Goal: Transaction & Acquisition: Purchase product/service

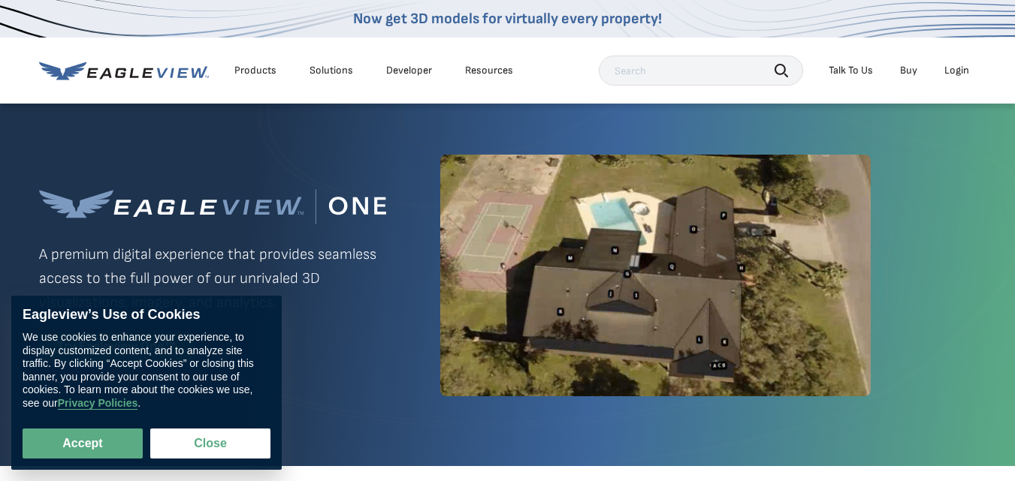
click at [952, 71] on div "Login" at bounding box center [956, 71] width 25 height 14
click at [952, 69] on div "Login" at bounding box center [956, 71] width 25 height 14
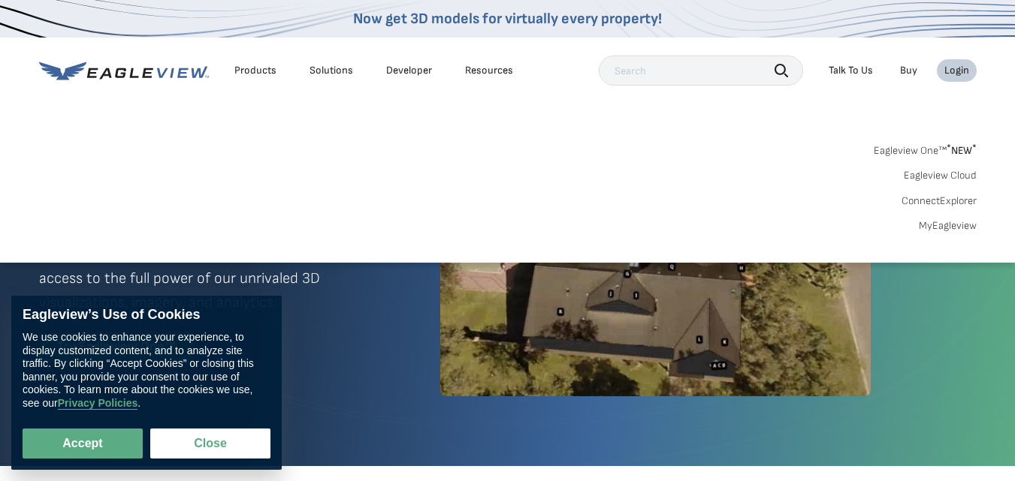
click at [952, 225] on link "MyEagleview" at bounding box center [947, 226] width 58 height 14
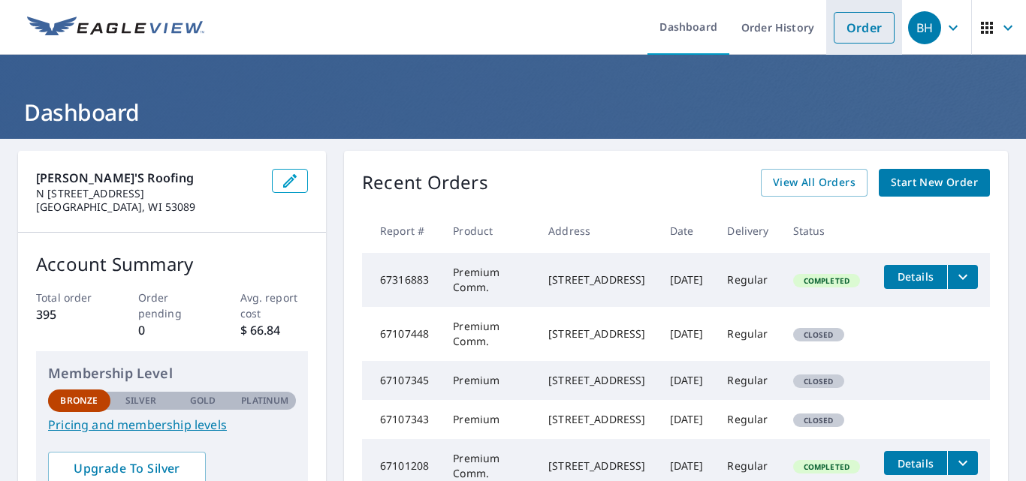
click at [851, 29] on link "Order" at bounding box center [864, 28] width 61 height 32
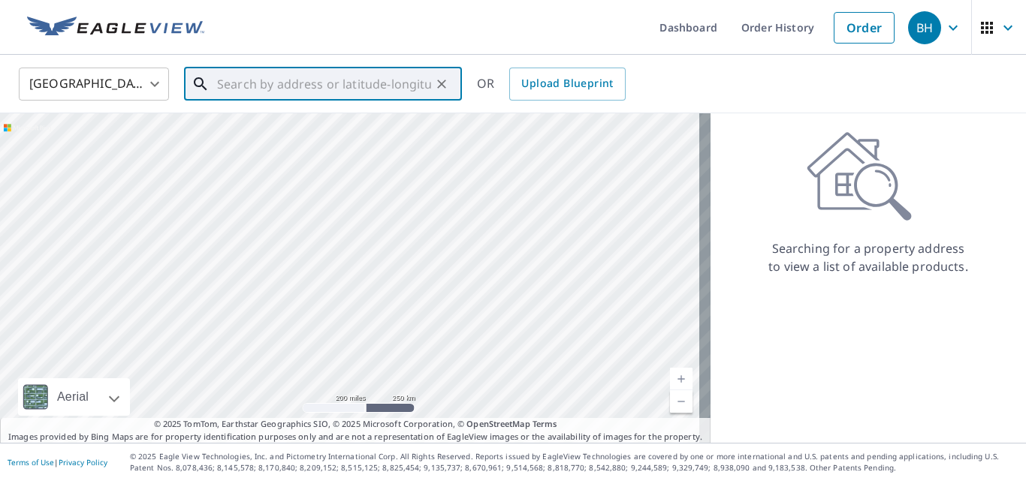
click at [219, 83] on input "text" at bounding box center [324, 84] width 214 height 42
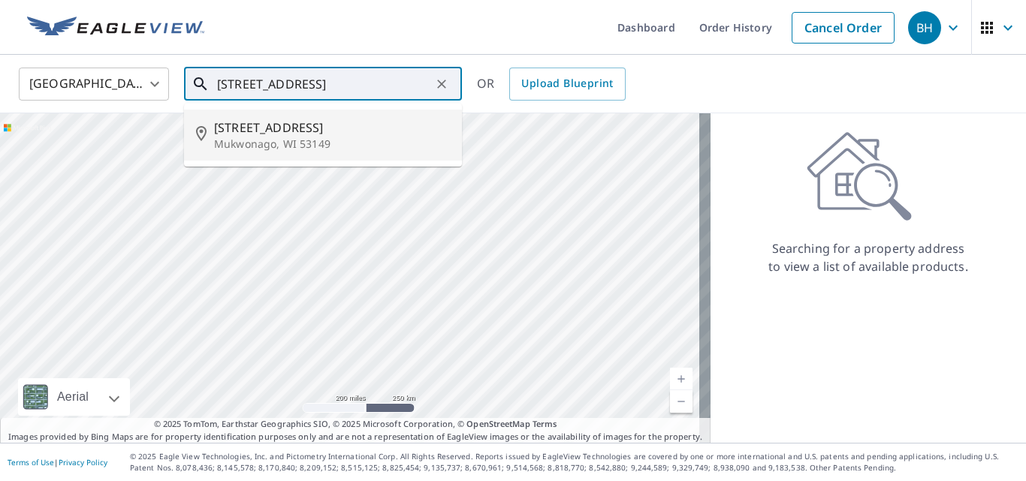
click at [294, 129] on span "[STREET_ADDRESS]" at bounding box center [332, 128] width 236 height 18
type input "[STREET_ADDRESS]"
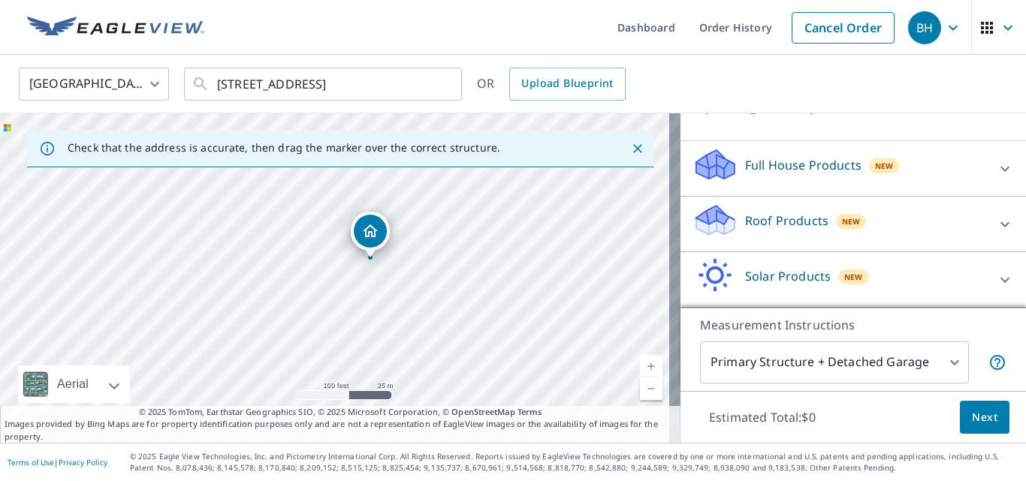
scroll to position [150, 0]
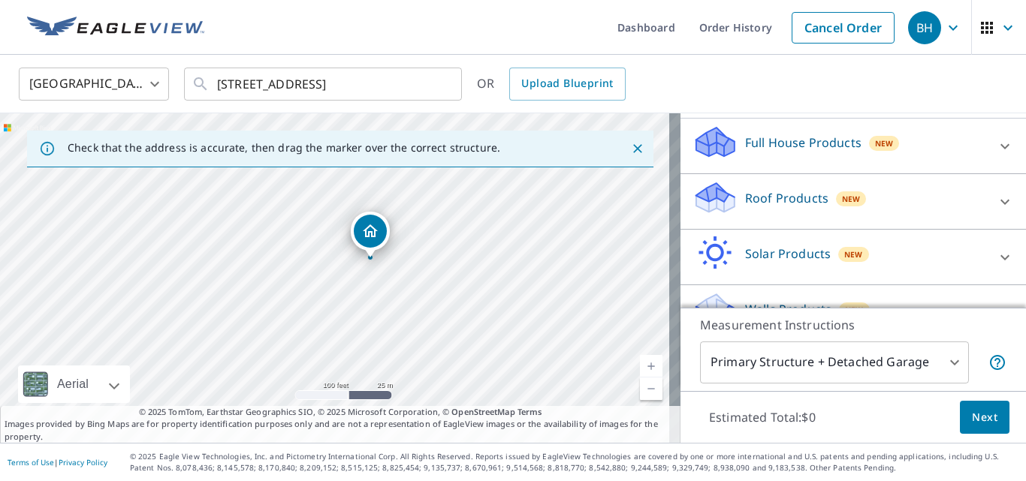
click at [747, 207] on p "Roof Products" at bounding box center [786, 198] width 83 height 18
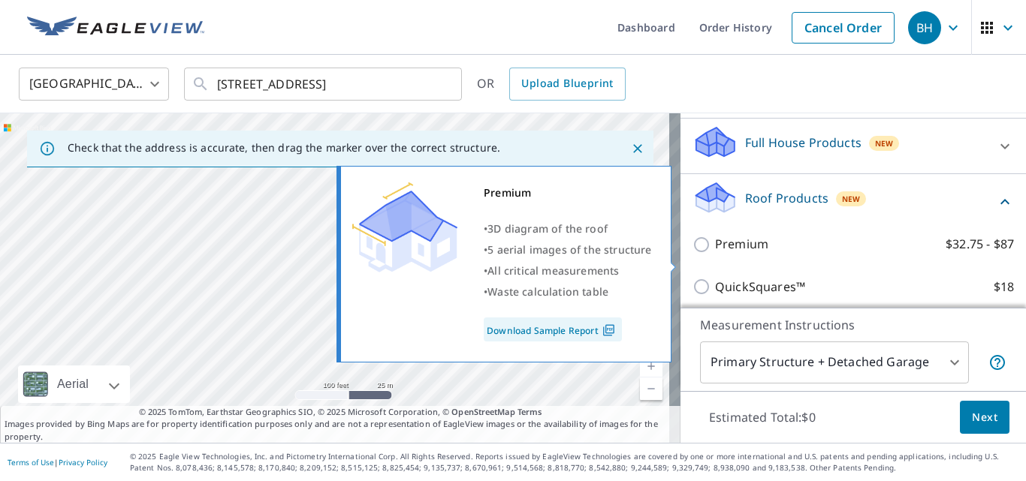
click at [692, 254] on input "Premium $32.75 - $87" at bounding box center [703, 245] width 23 height 18
checkbox input "true"
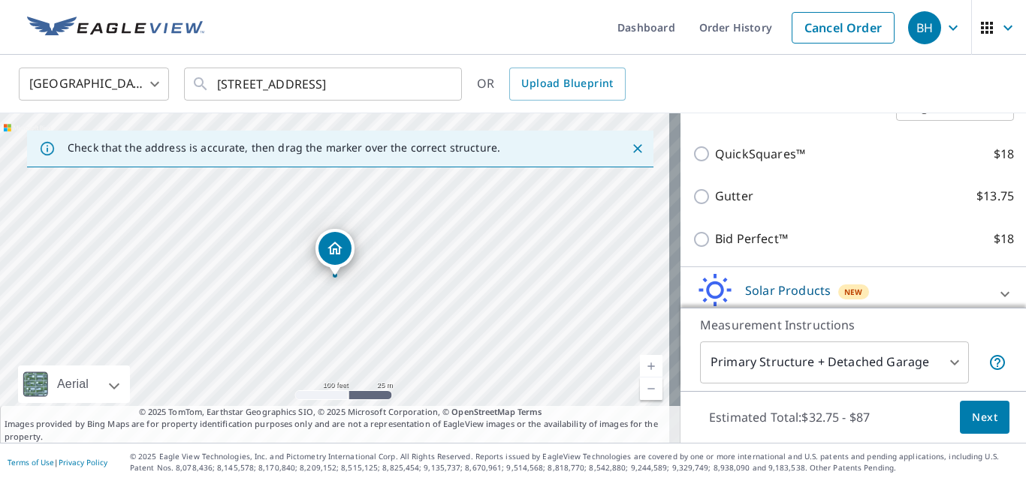
scroll to position [421, 0]
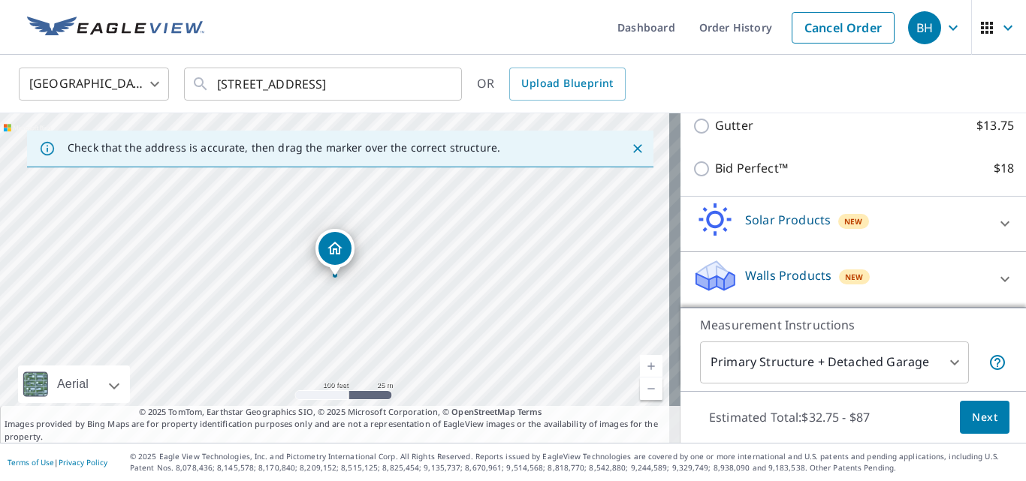
click at [975, 409] on span "Next" at bounding box center [985, 418] width 26 height 19
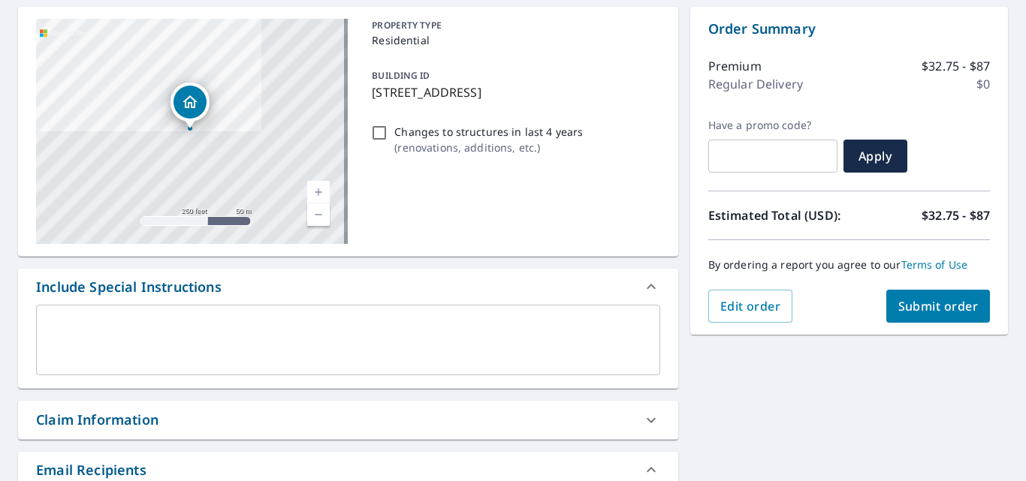
scroll to position [150, 0]
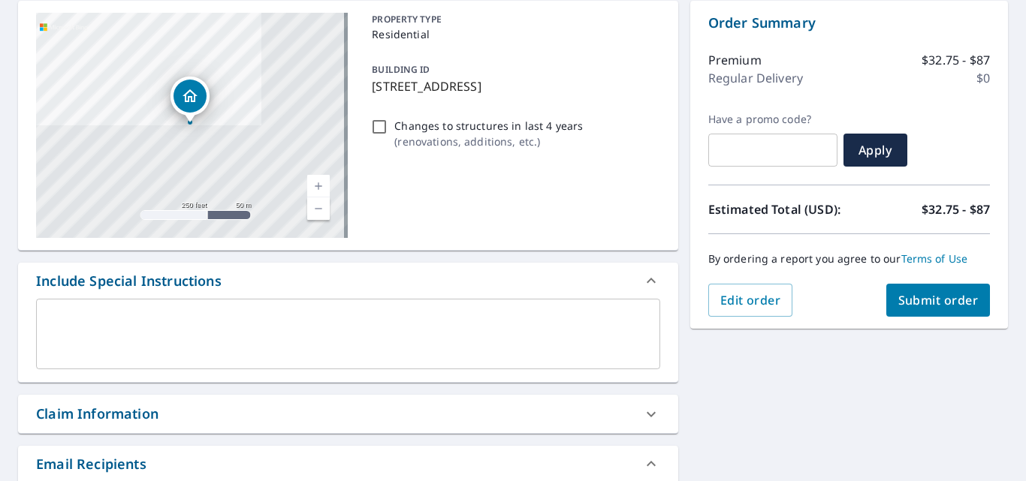
click at [54, 309] on div "x ​" at bounding box center [348, 334] width 624 height 71
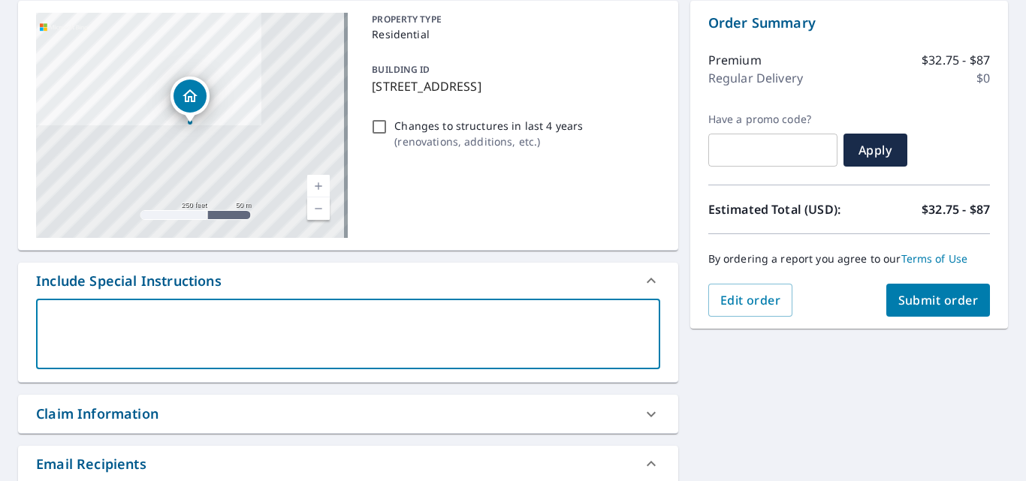
type textarea "p"
type textarea "x"
type textarea "pl"
type textarea "x"
type textarea "ple"
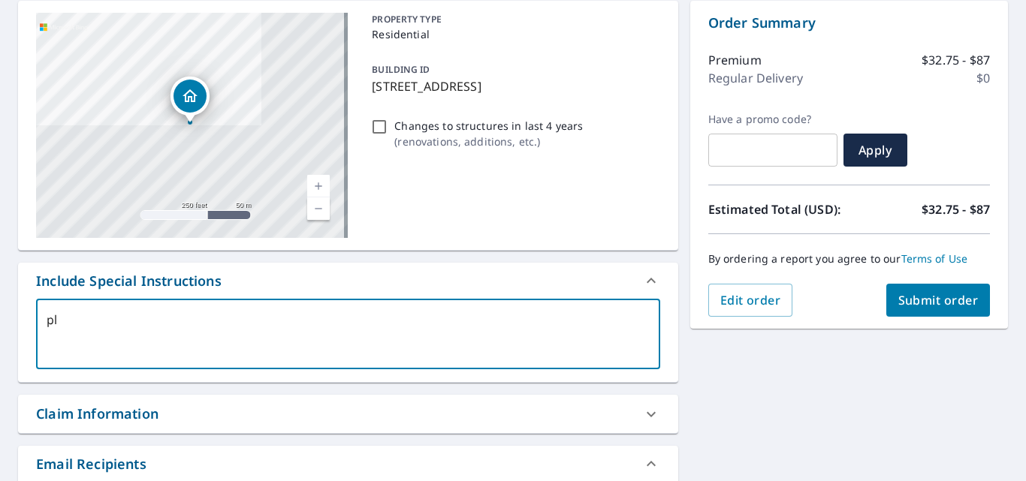
type textarea "x"
type textarea "ples"
type textarea "x"
type textarea "plese"
type textarea "x"
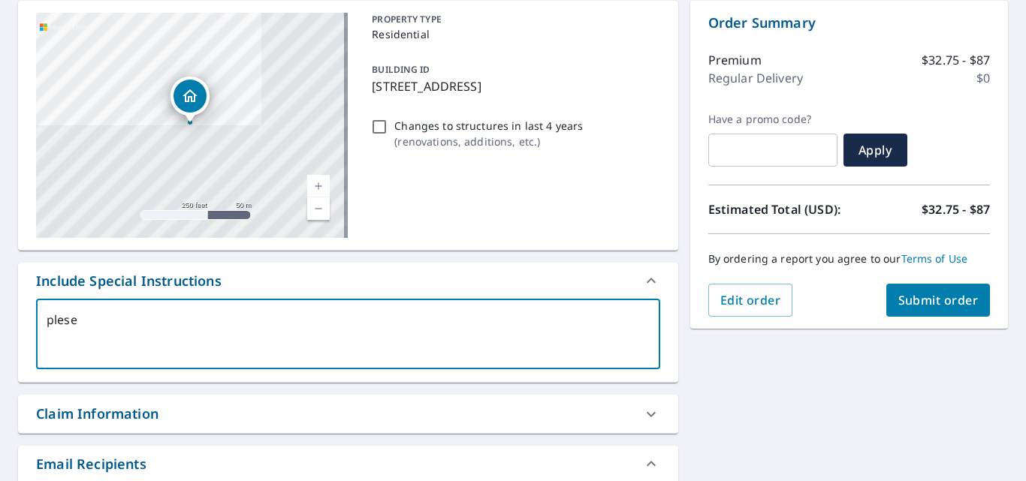
type textarea "ples"
type textarea "x"
type textarea "ple"
type textarea "x"
type textarea "pl"
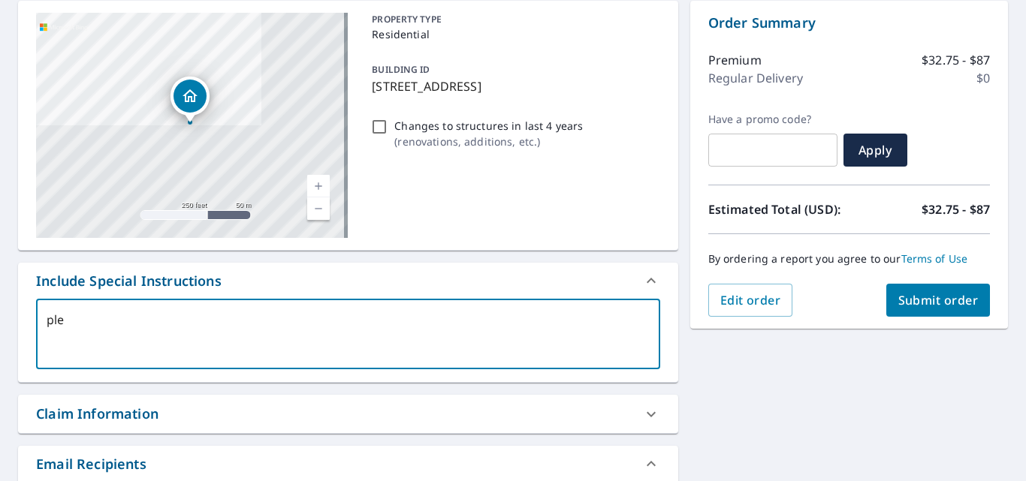
type textarea "x"
type textarea "ple"
type textarea "x"
type textarea "plea"
type textarea "x"
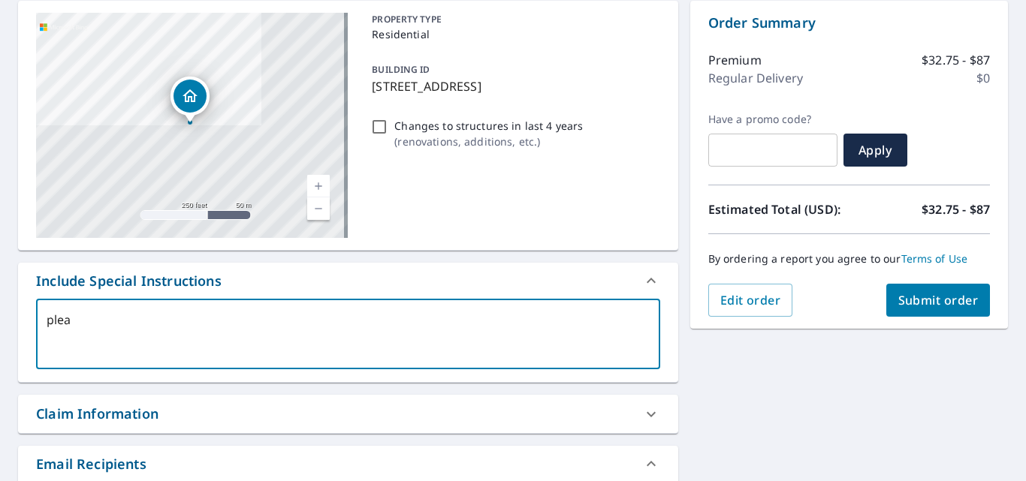
type textarea "pleas"
type textarea "x"
type textarea "please"
type textarea "x"
type textarea "please"
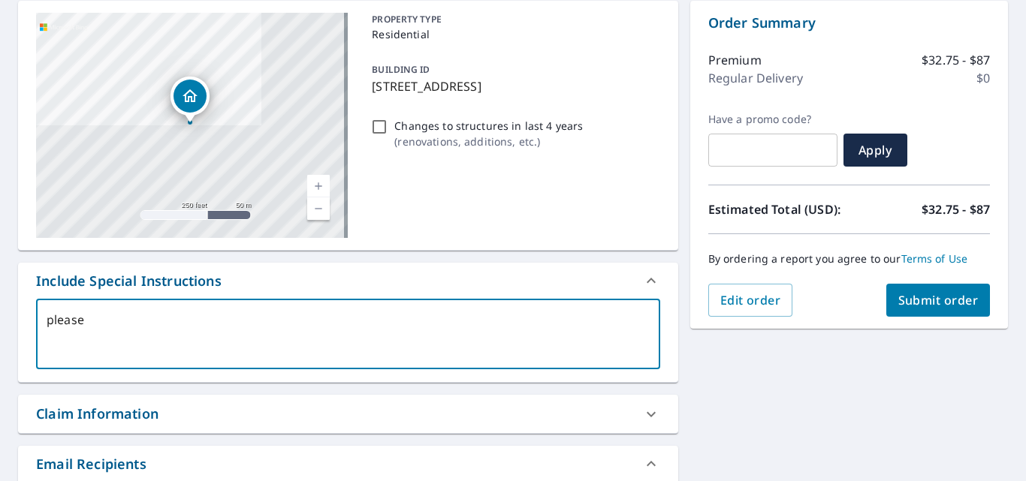
type textarea "x"
type textarea "please j"
type textarea "x"
type textarea "please ju"
type textarea "x"
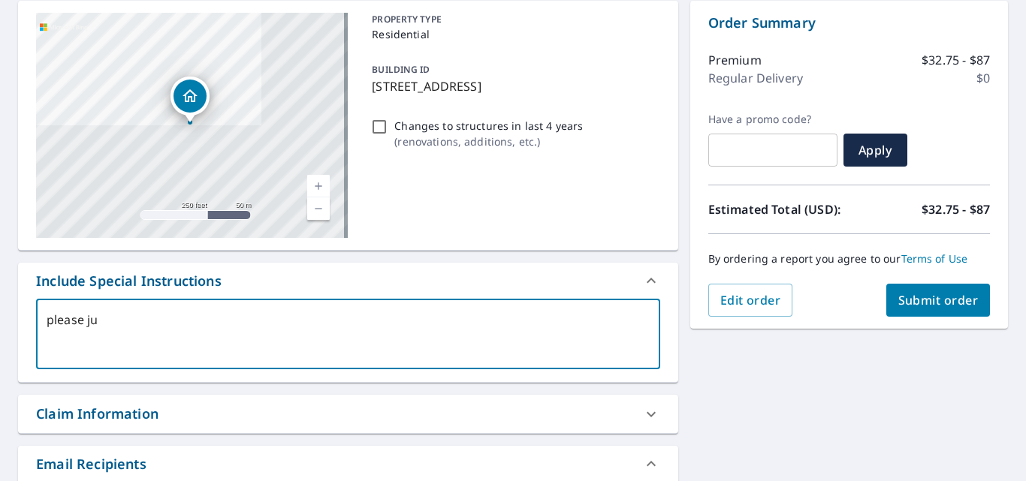
type textarea "please jus"
type textarea "x"
type textarea "please just"
type textarea "x"
type textarea "please just"
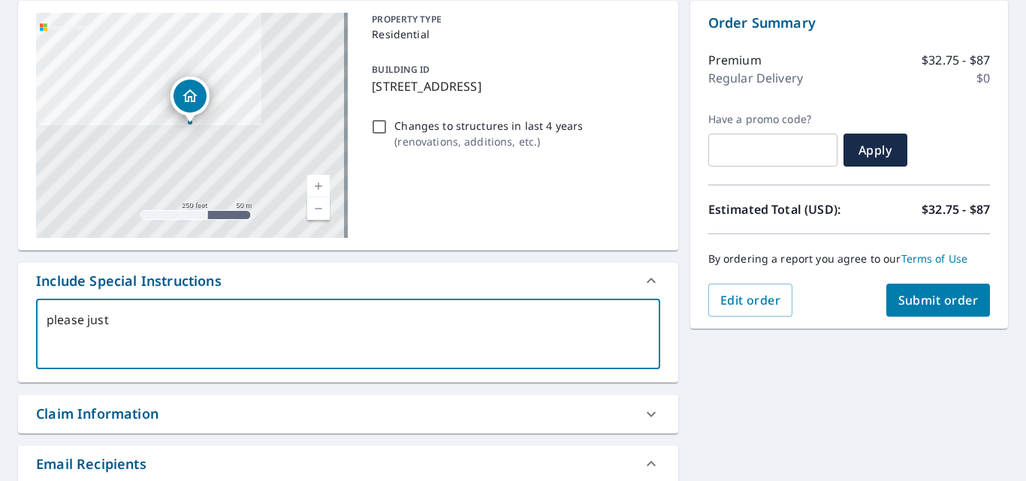
type textarea "x"
type textarea "please just m"
type textarea "x"
type textarea "please just me"
type textarea "x"
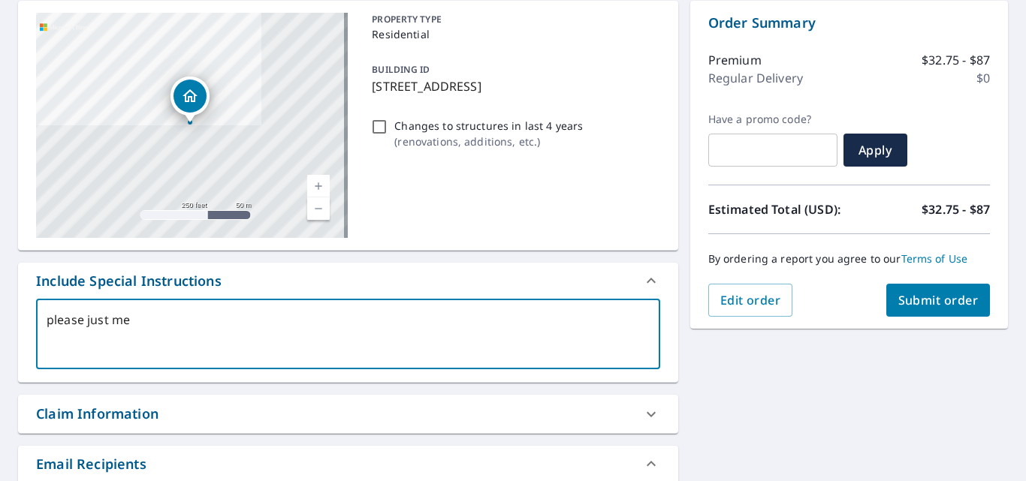
type textarea "please just mea"
type textarea "x"
type textarea "please just meas"
type textarea "x"
type textarea "please just measu"
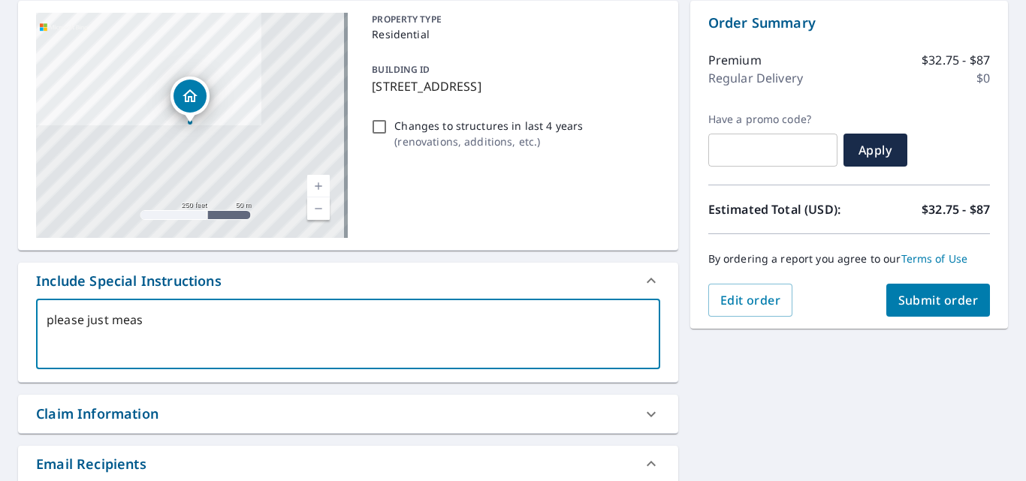
type textarea "x"
type textarea "please just measur"
type textarea "x"
type textarea "please just measure"
type textarea "x"
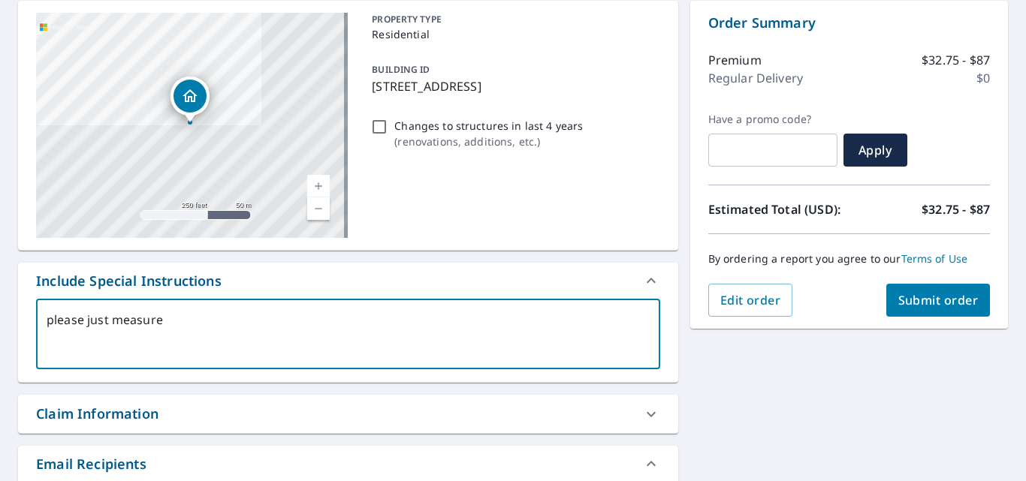
type textarea "please just measure"
type textarea "x"
type textarea "please just measure t"
type textarea "x"
type textarea "please just measure th"
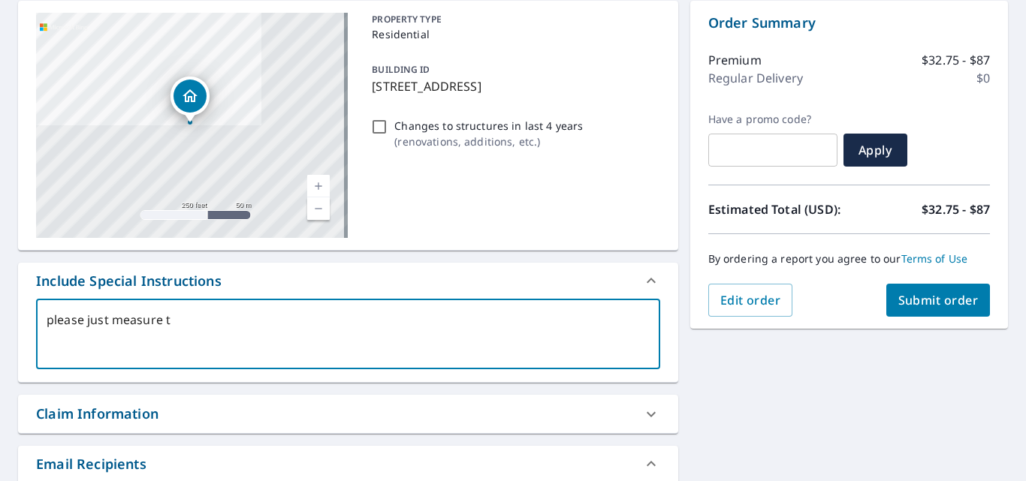
type textarea "x"
type textarea "please just measure thi"
type textarea "x"
type textarea "please just measure this"
type textarea "x"
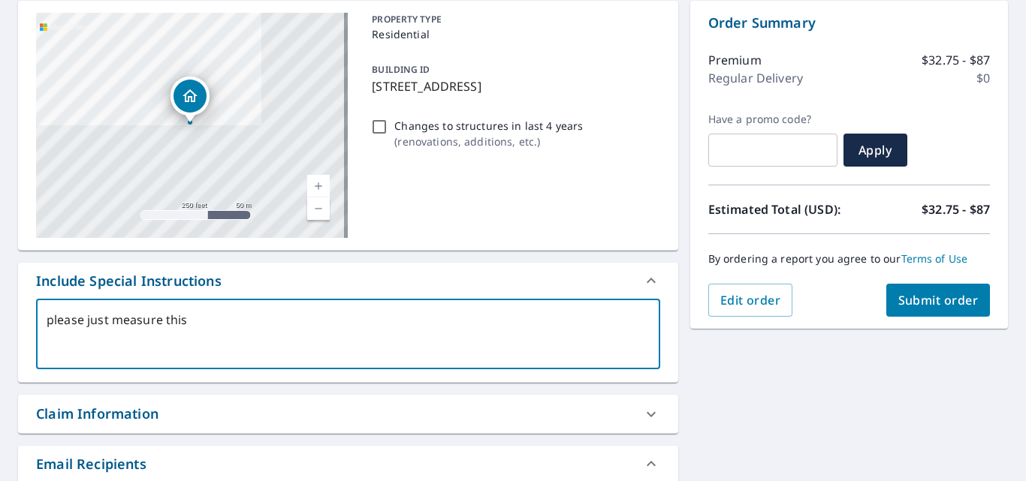
type textarea "please just measure this"
type textarea "x"
type textarea "please just measure this b"
type textarea "x"
type textarea "please just measure this bu"
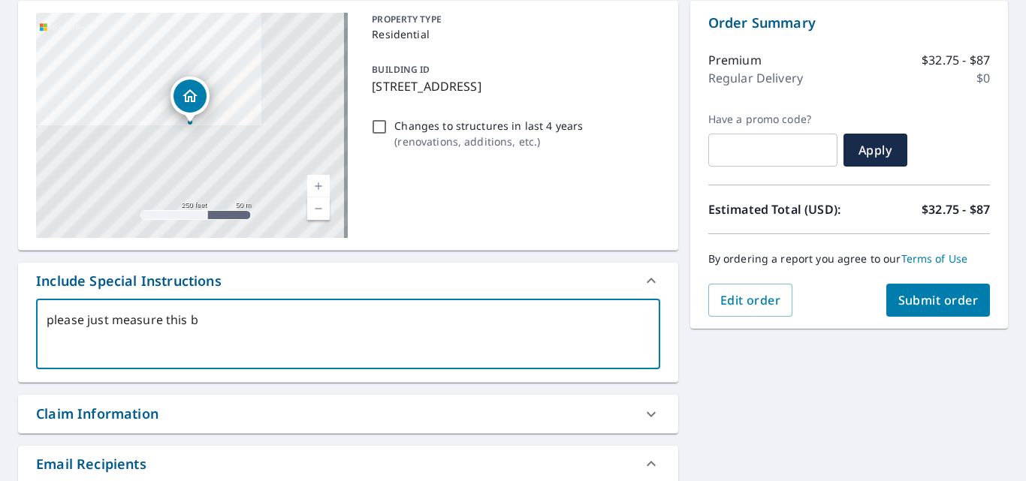
type textarea "x"
type textarea "please just measure this [PERSON_NAME]"
type textarea "x"
type textarea "please just measure this buil"
type textarea "x"
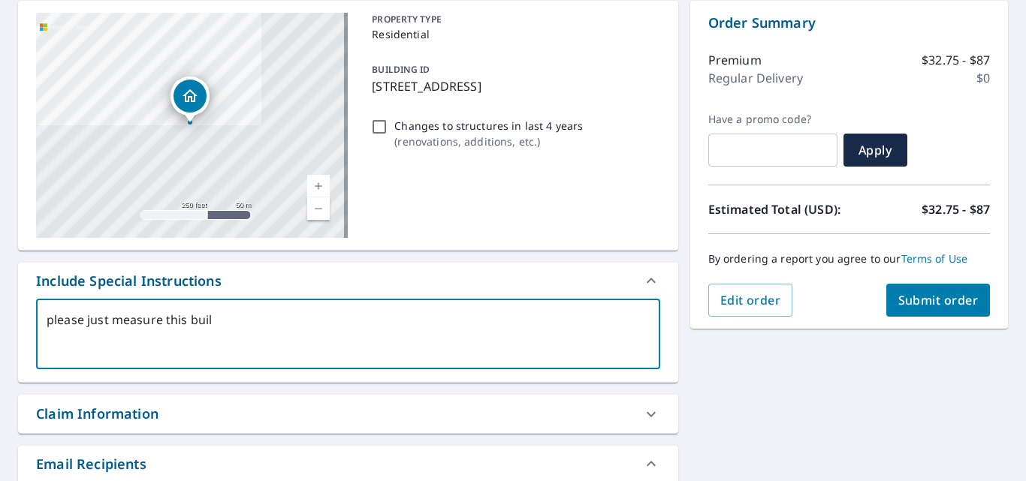
type textarea "please just measure this build"
type textarea "x"
type textarea "please just measure this buildi"
type textarea "x"
type textarea "please just measure this buildin"
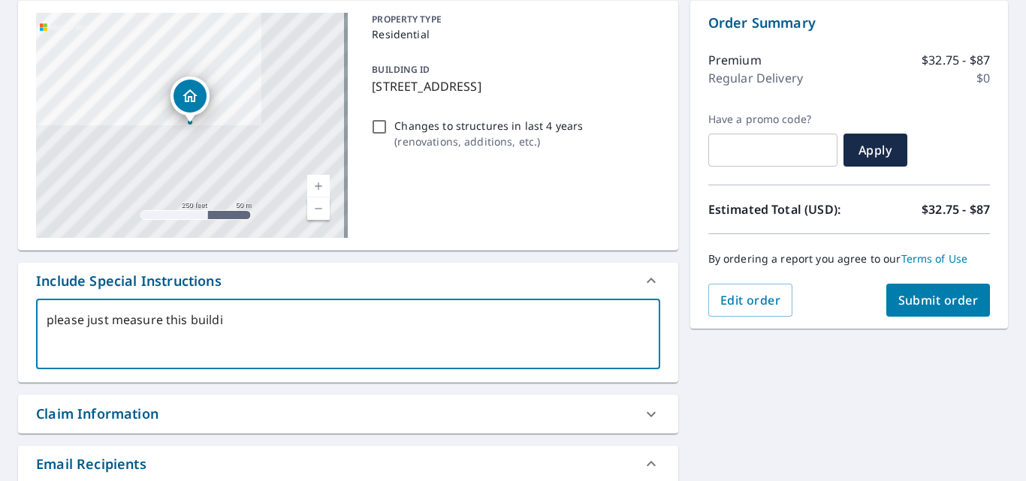
type textarea "x"
type textarea "please just measure this building"
type textarea "x"
type textarea "please just measure this building"
type textarea "x"
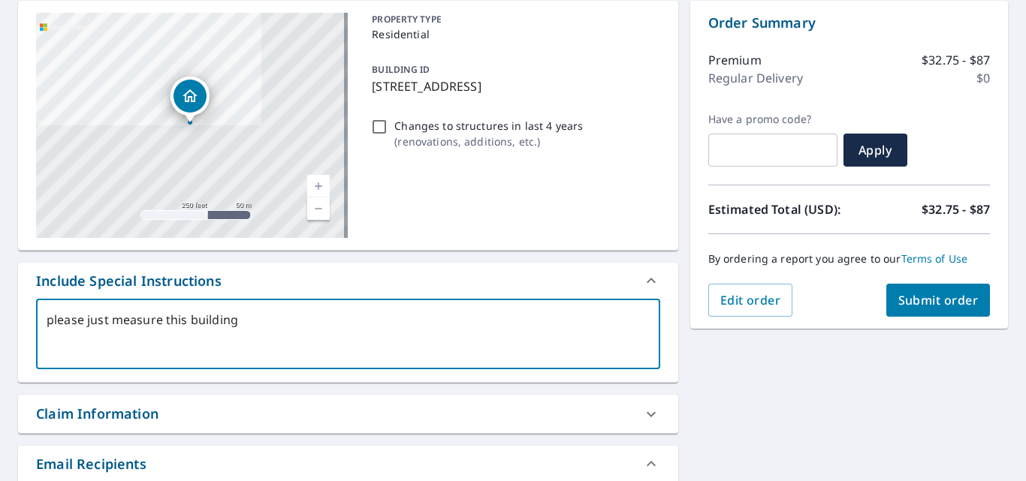
type textarea "please just measure this building t"
type textarea "x"
type textarea "please just measure this building th"
type textarea "x"
type textarea "please just measure this building tha"
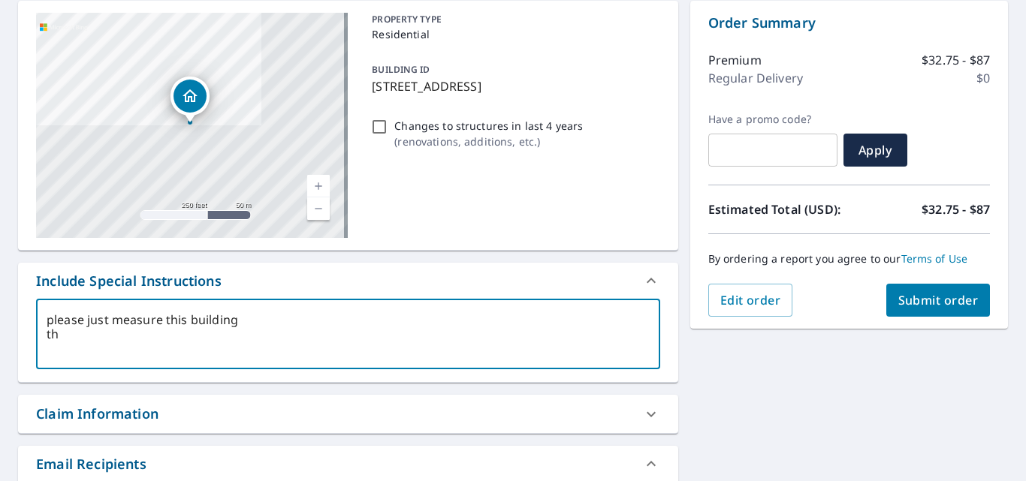
type textarea "x"
type textarea "please just measure this building than"
type textarea "x"
type textarea "please just measure this building thank"
type textarea "x"
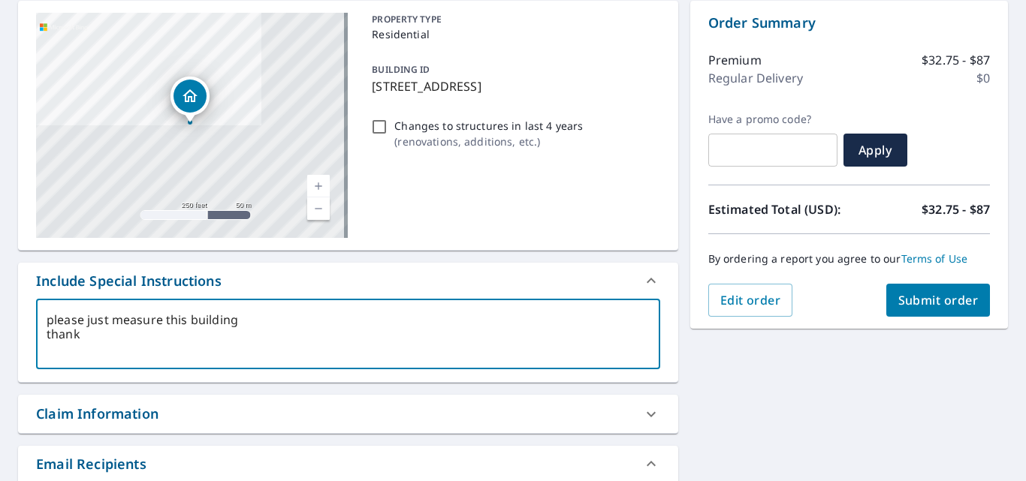
type textarea "please just measure this building thanks"
type textarea "x"
type textarea "please just measure this building thanks"
type textarea "x"
type textarea "please just measure this building thanks B"
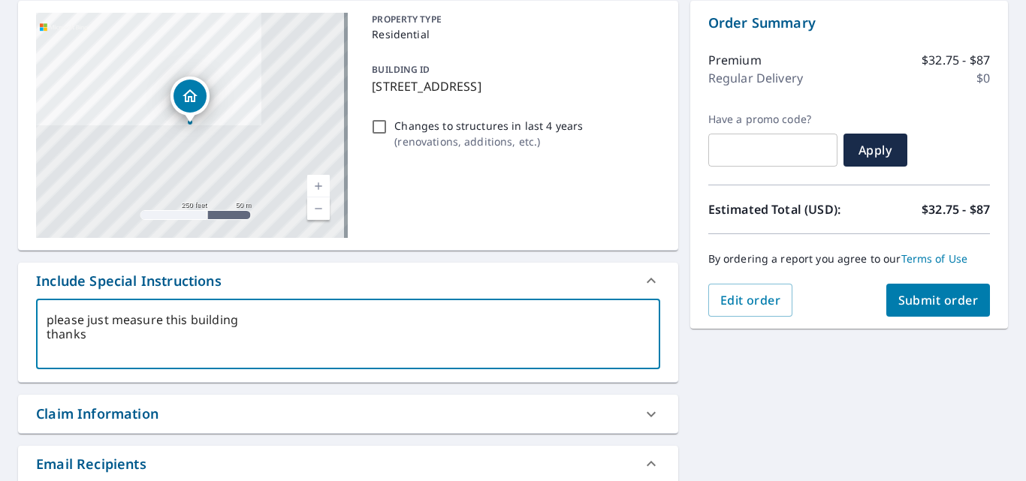
type textarea "x"
type textarea "please just measure this building thanks [PERSON_NAME]"
type textarea "x"
type textarea "please just measure this building thanks [PERSON_NAME]"
type textarea "x"
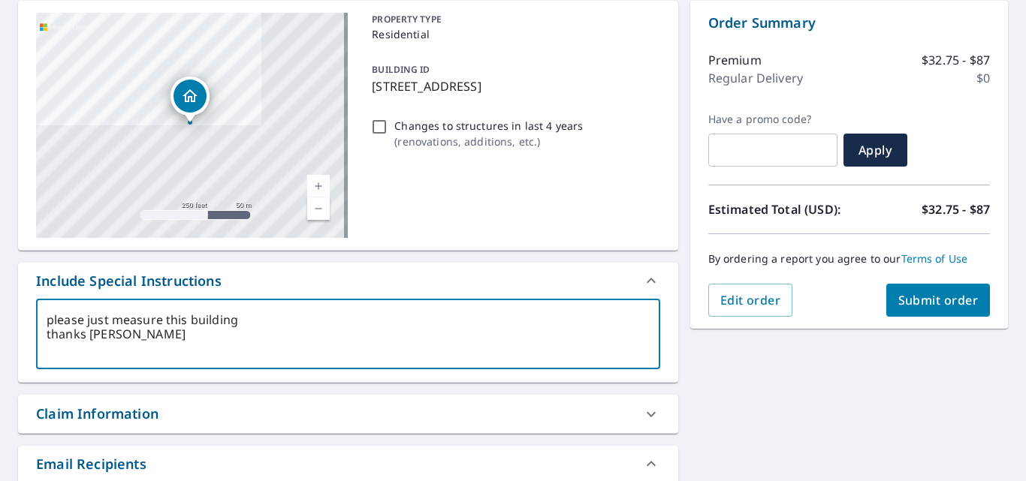
type textarea "please just measure this building thanks [PERSON_NAME]"
type textarea "x"
type textarea "please just measure this building thanks [PERSON_NAME]"
type textarea "x"
type textarea "please just measure this building thanks [PERSON_NAME]"
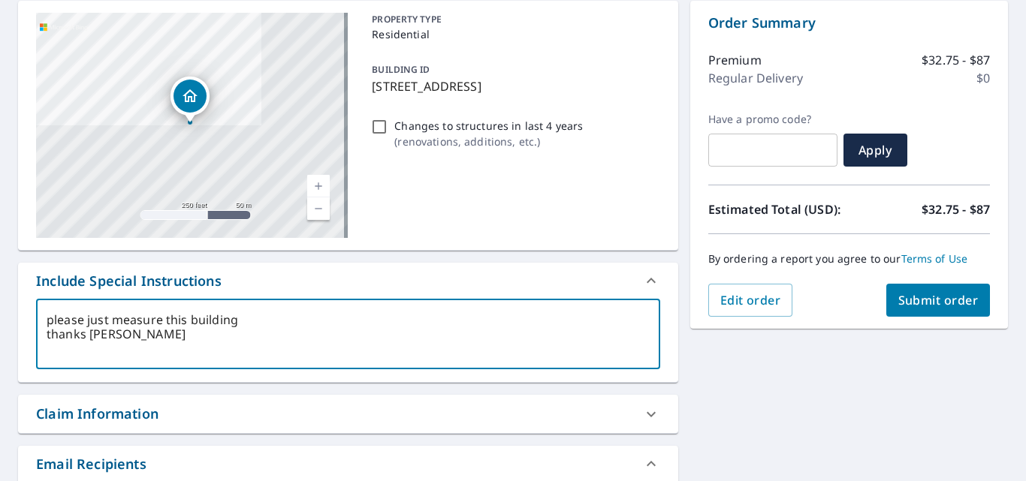
click at [898, 300] on span "Submit order" at bounding box center [938, 300] width 80 height 17
type textarea "x"
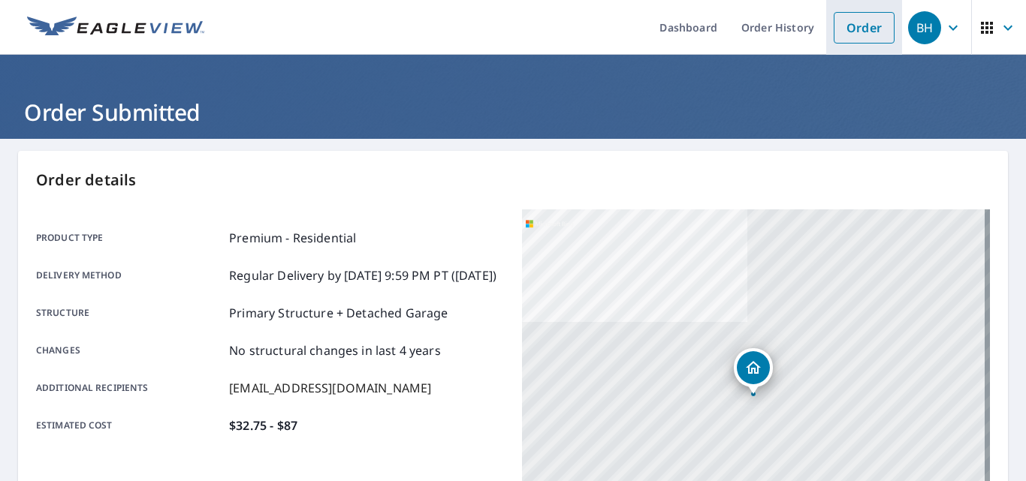
click at [859, 29] on link "Order" at bounding box center [864, 28] width 61 height 32
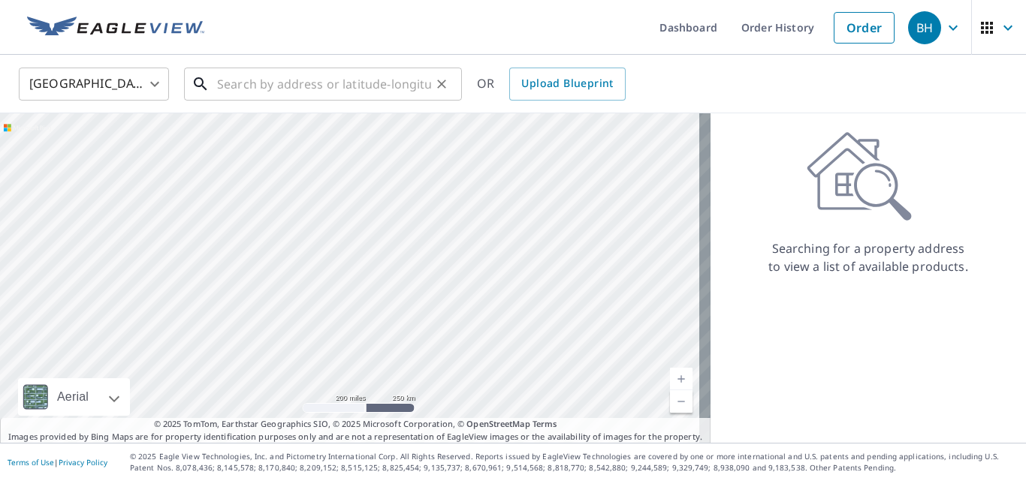
click at [223, 84] on input "text" at bounding box center [324, 84] width 214 height 42
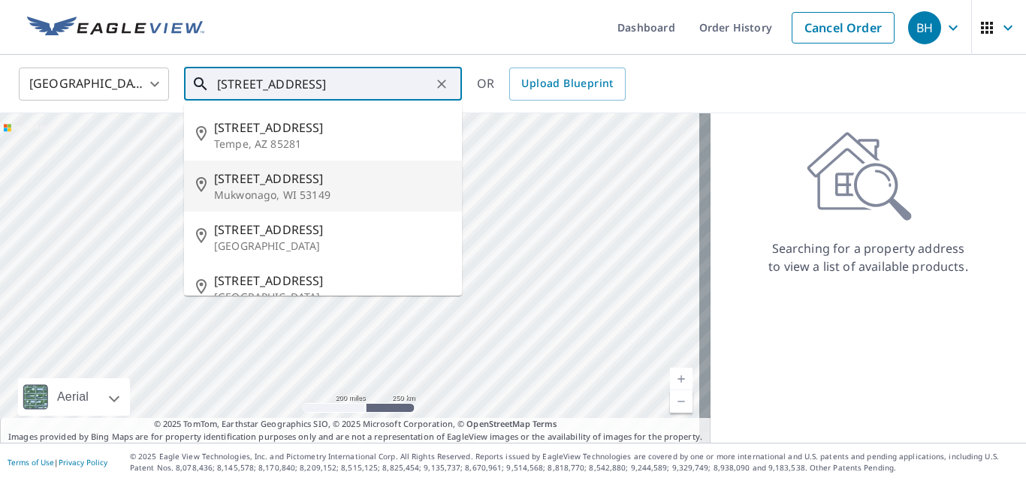
click at [273, 188] on p "Mukwonago, WI 53149" at bounding box center [332, 195] width 236 height 15
type input "[STREET_ADDRESS]"
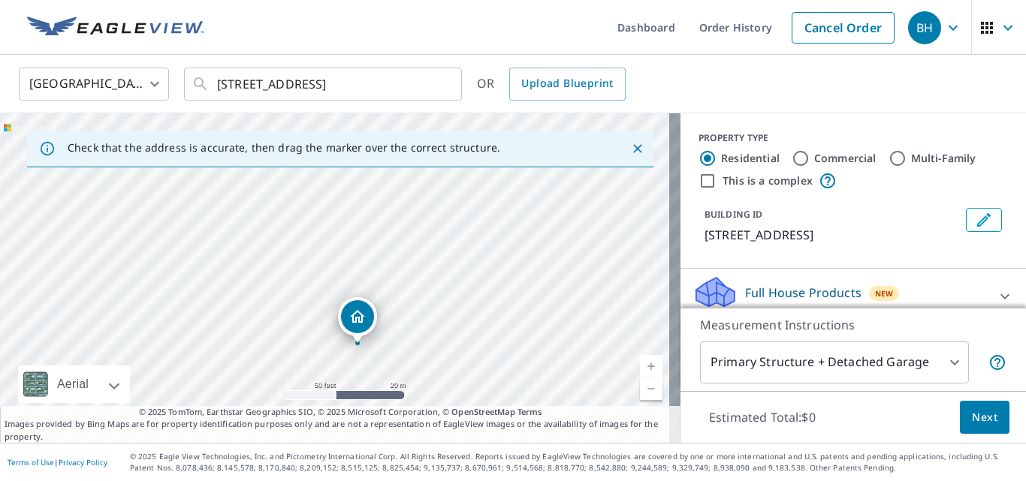
drag, startPoint x: 338, startPoint y: 321, endPoint x: 351, endPoint y: 313, distance: 14.8
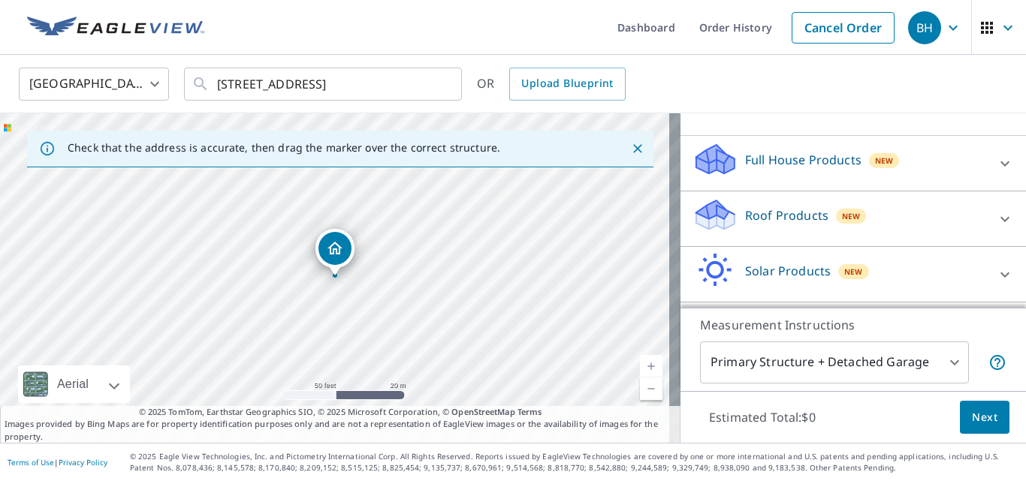
scroll to position [150, 0]
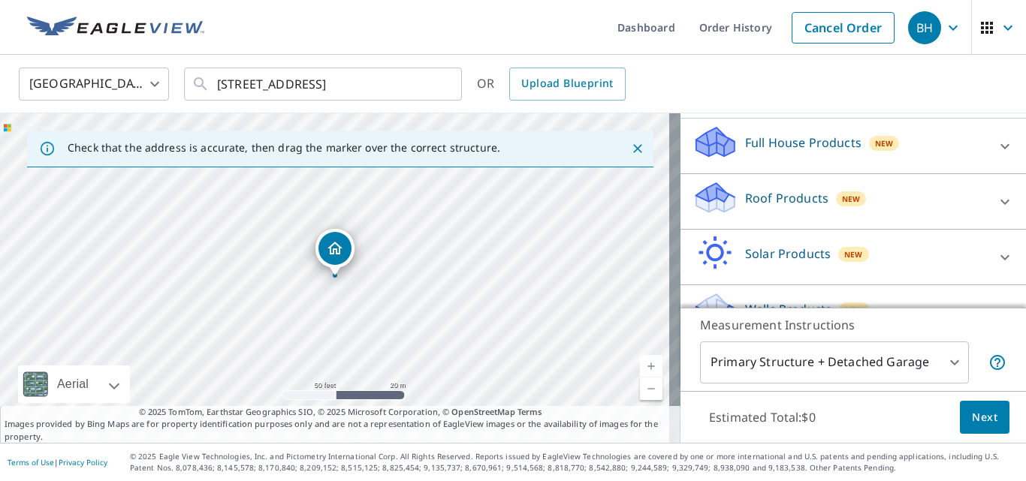
click at [763, 207] on p "Roof Products" at bounding box center [786, 198] width 83 height 18
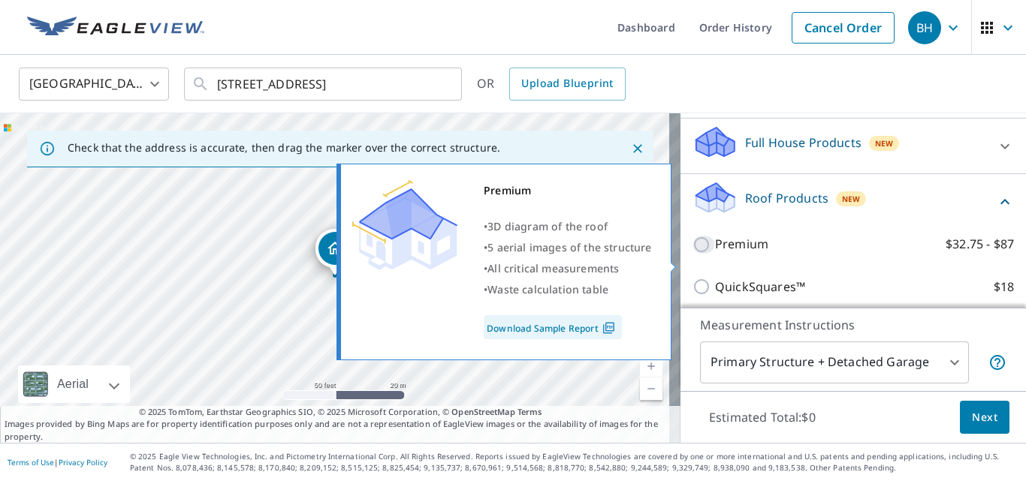
click at [692, 254] on input "Premium $32.75 - $87" at bounding box center [703, 245] width 23 height 18
checkbox input "true"
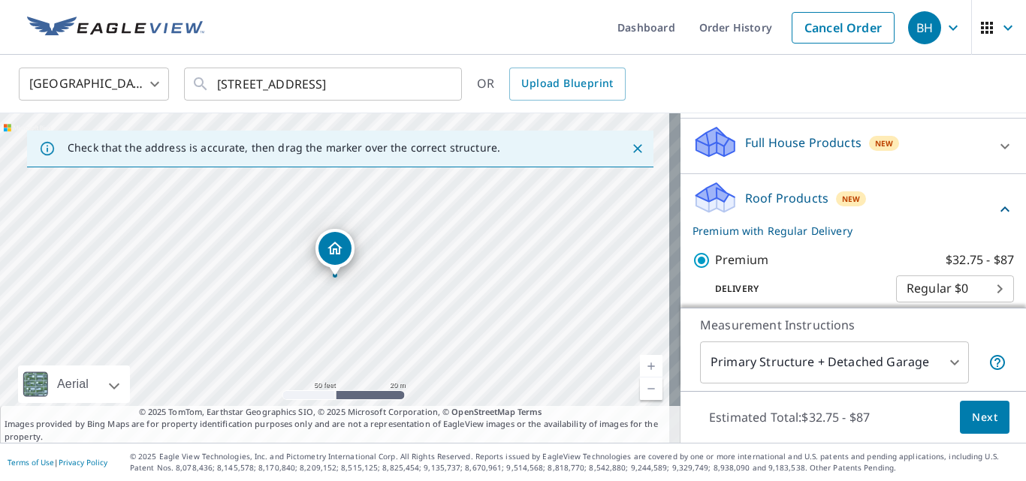
click at [964, 402] on button "Next" at bounding box center [985, 418] width 50 height 34
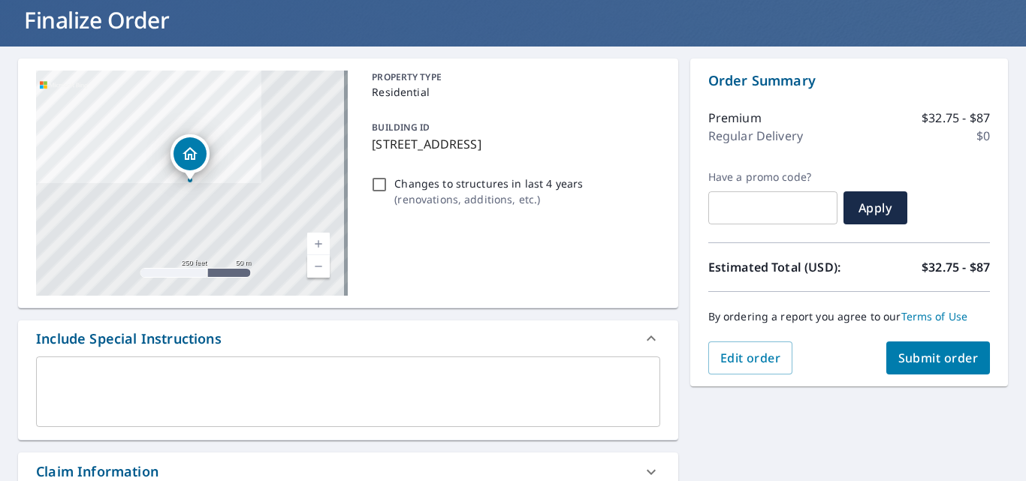
scroll to position [150, 0]
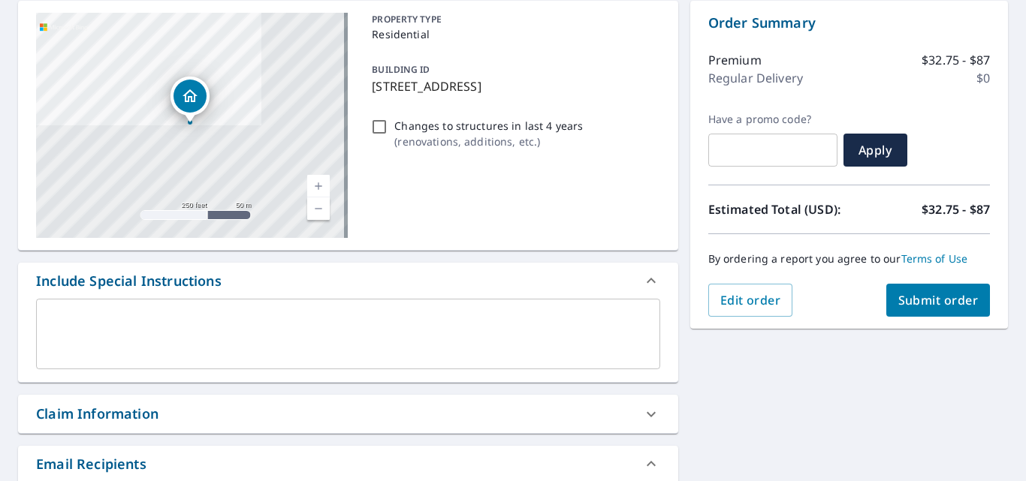
click at [56, 309] on div "x ​" at bounding box center [348, 334] width 624 height 71
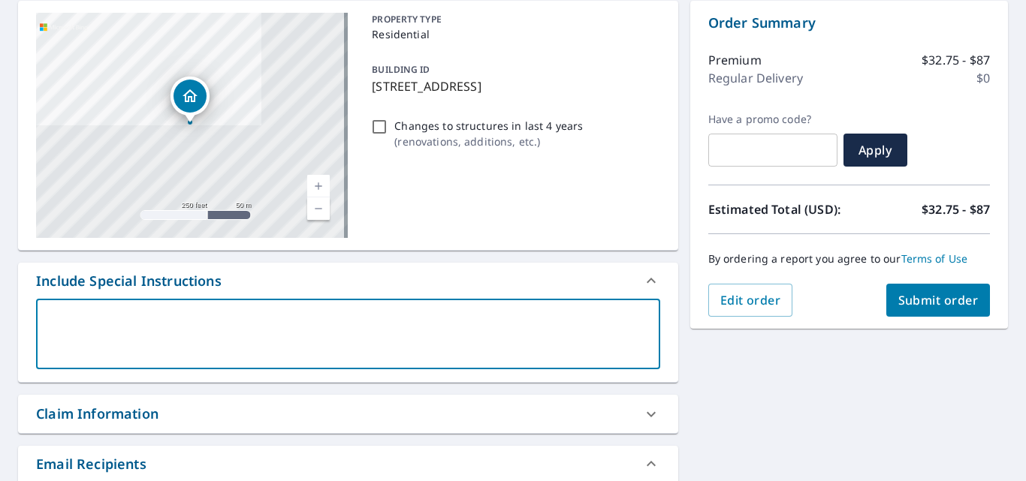
type textarea "P"
type textarea "x"
type textarea "Pl"
type textarea "x"
type textarea "Ple"
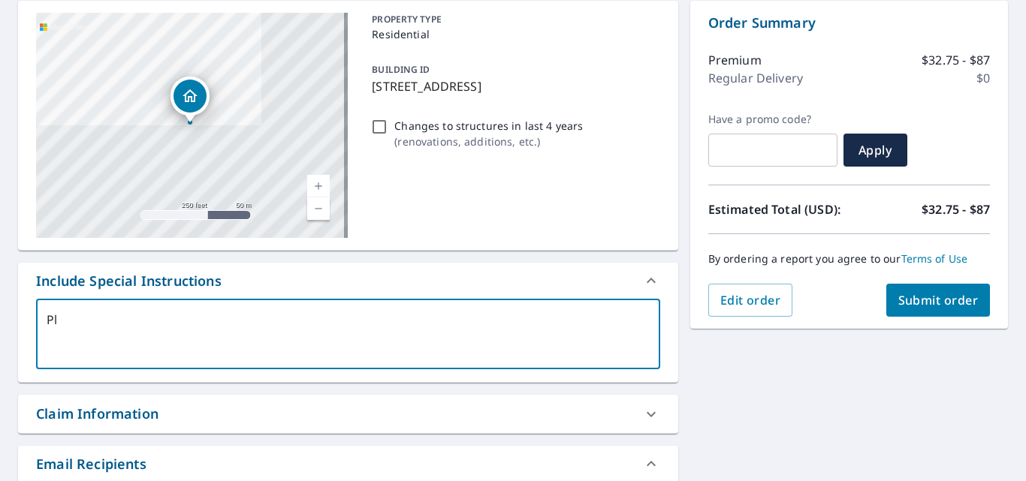
type textarea "x"
type textarea "Plea"
type textarea "x"
type textarea "Pleas"
type textarea "x"
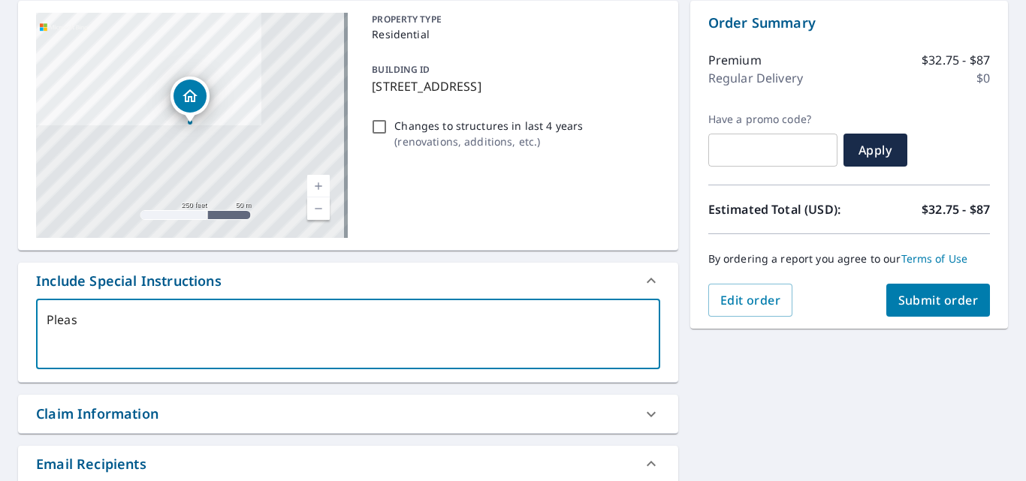
type textarea "Please"
type textarea "x"
type textarea "Please"
type textarea "x"
type textarea "Please j"
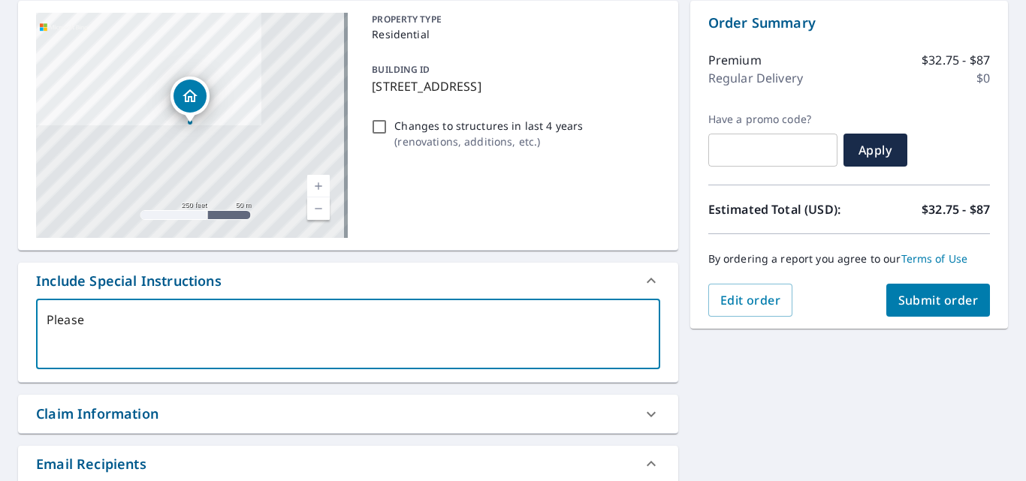
type textarea "x"
type textarea "Please ju"
type textarea "x"
type textarea "Please jus"
type textarea "x"
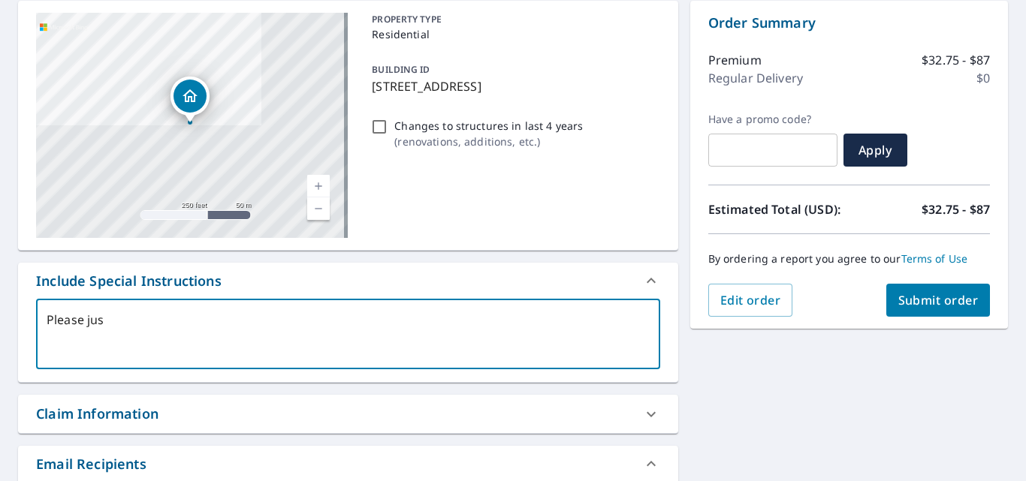
type textarea "Please just"
type textarea "x"
type textarea "Please just"
type textarea "x"
type textarea "Please just m"
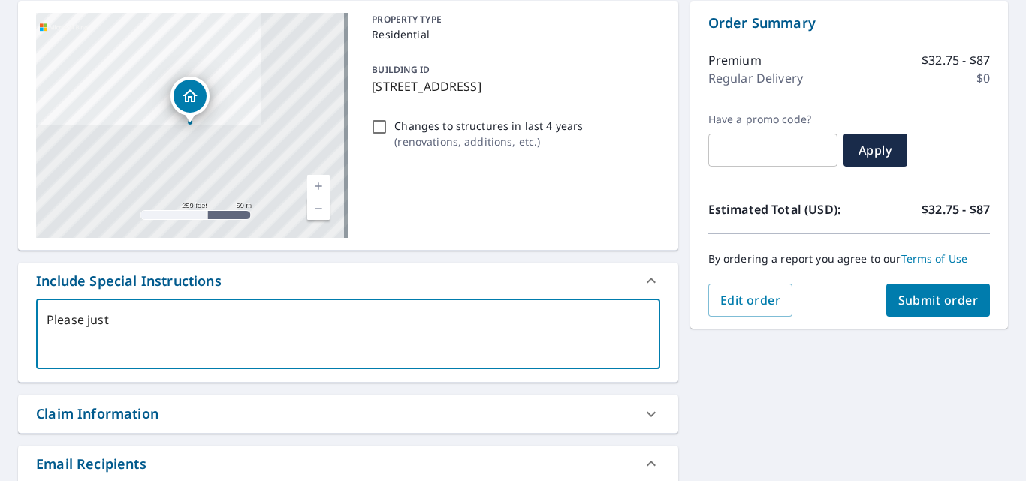
type textarea "x"
type textarea "Please just me"
type textarea "x"
type textarea "Please just mea"
type textarea "x"
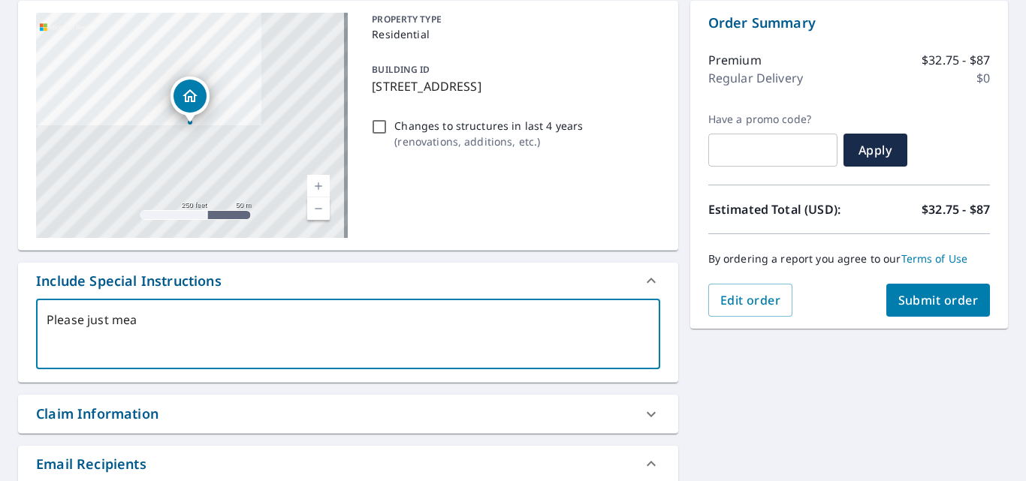
type textarea "Please just meas"
type textarea "x"
type textarea "Please just measu"
type textarea "x"
type textarea "Please just measur"
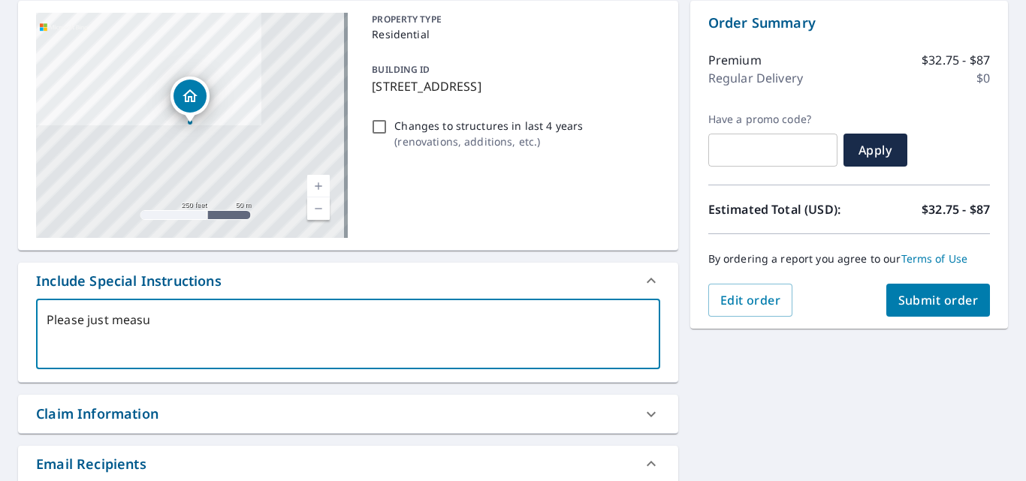
type textarea "x"
type textarea "Please just measure"
type textarea "x"
type textarea "Please just measure"
type textarea "x"
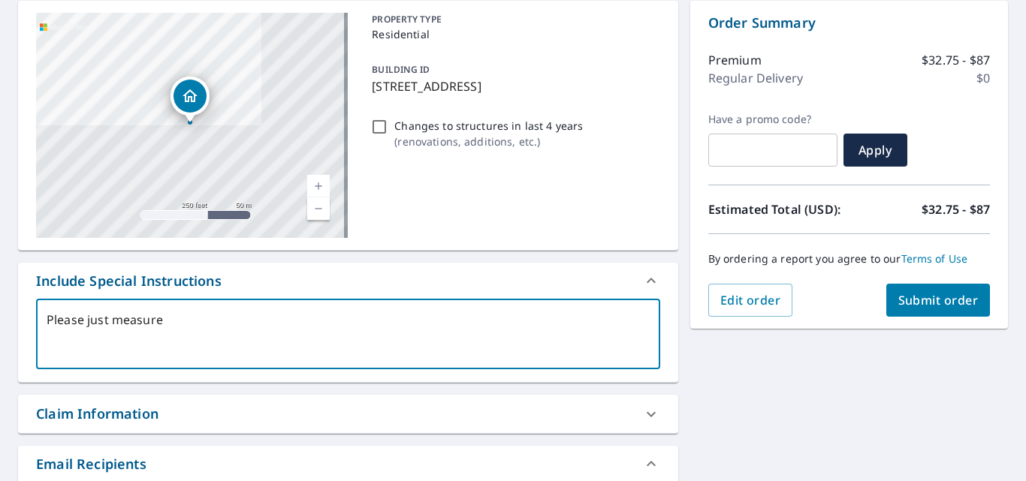
type textarea "Please just measure t"
type textarea "x"
type textarea "Please just measure th"
type textarea "x"
type textarea "Please just measure thi"
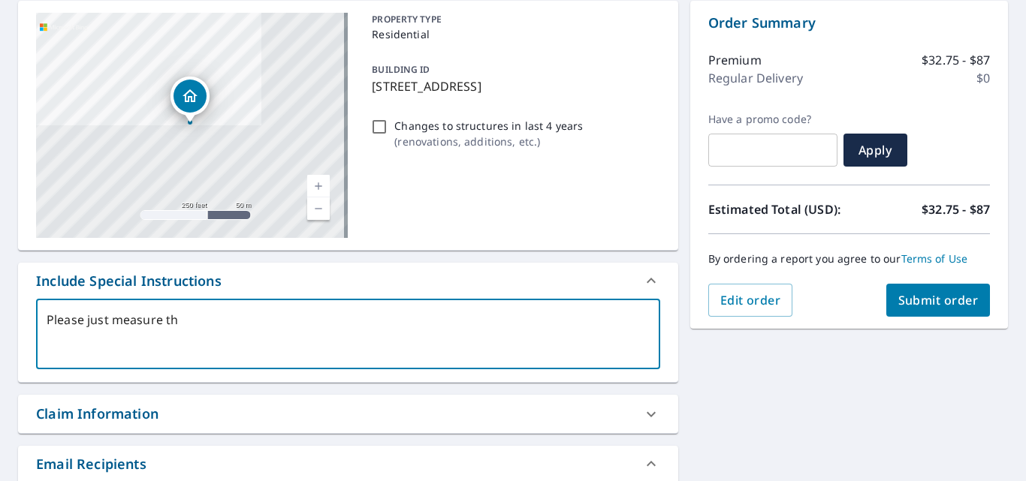
type textarea "x"
type textarea "Please just measure this"
type textarea "x"
type textarea "Please just measure this"
type textarea "x"
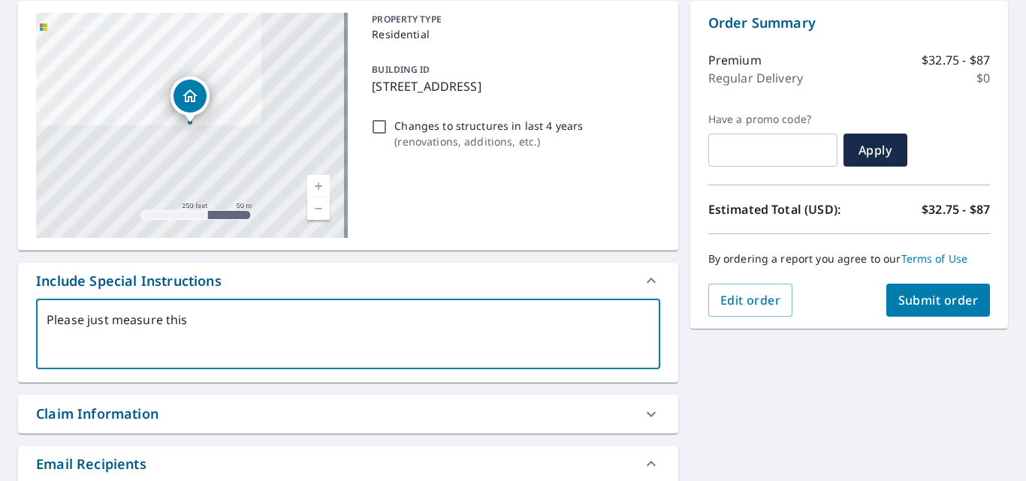
type textarea "Please just measure this b"
type textarea "x"
type textarea "Please just measure this bu"
type textarea "x"
type textarea "Please just measure this [PERSON_NAME]"
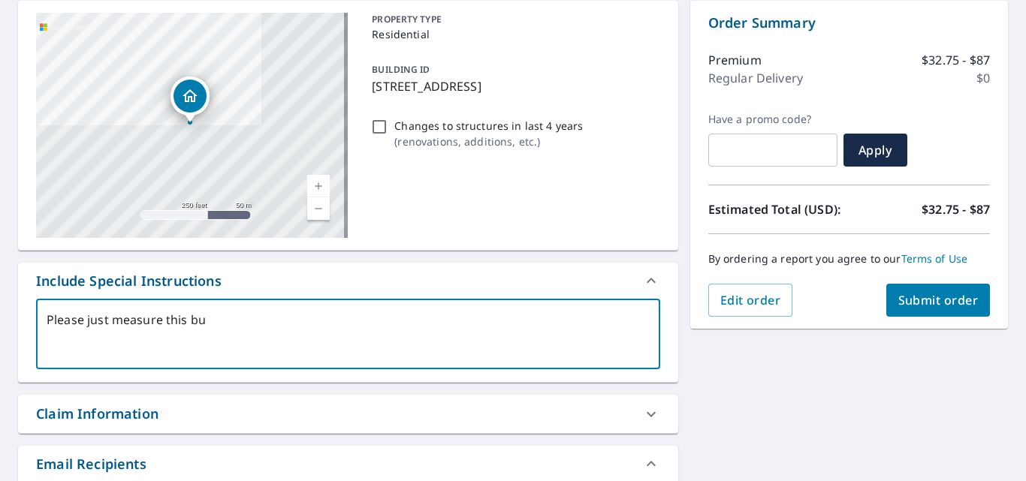
type textarea "x"
type textarea "Please just measure this buil"
type textarea "x"
type textarea "Please just measure this build"
type textarea "x"
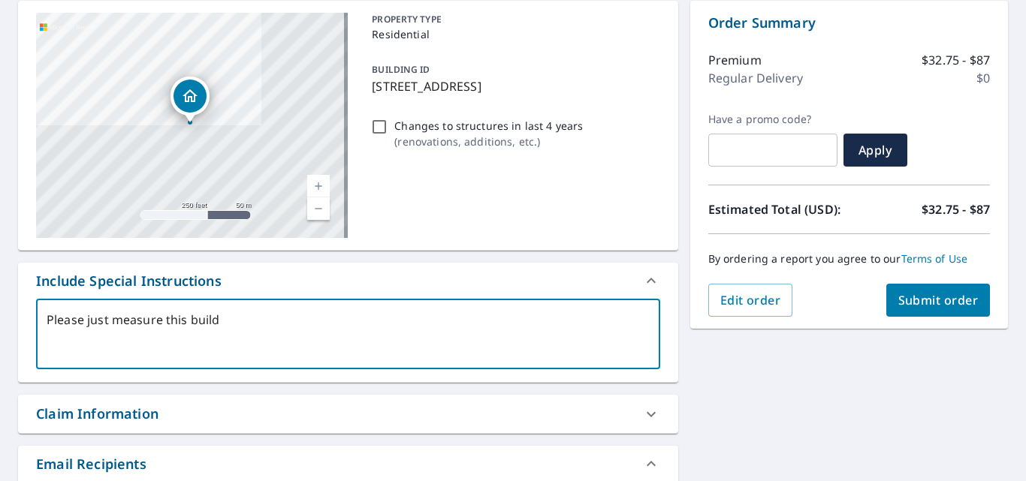
type textarea "Please just measure this buildi"
type textarea "x"
type textarea "Please just measure this buildin"
type textarea "x"
type textarea "Please just measure this building"
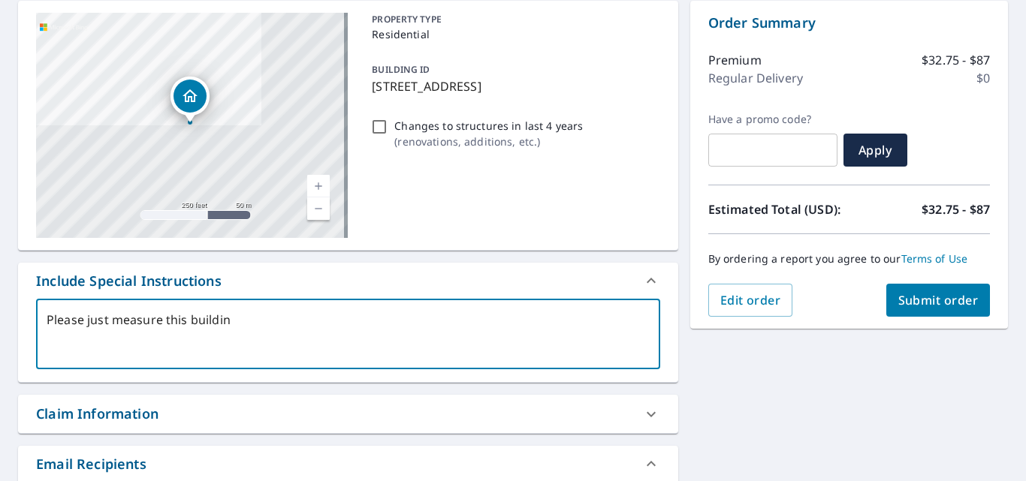
type textarea "x"
type textarea "Please just measure this building."
type textarea "x"
type textarea "Please just measure this building."
type textarea "x"
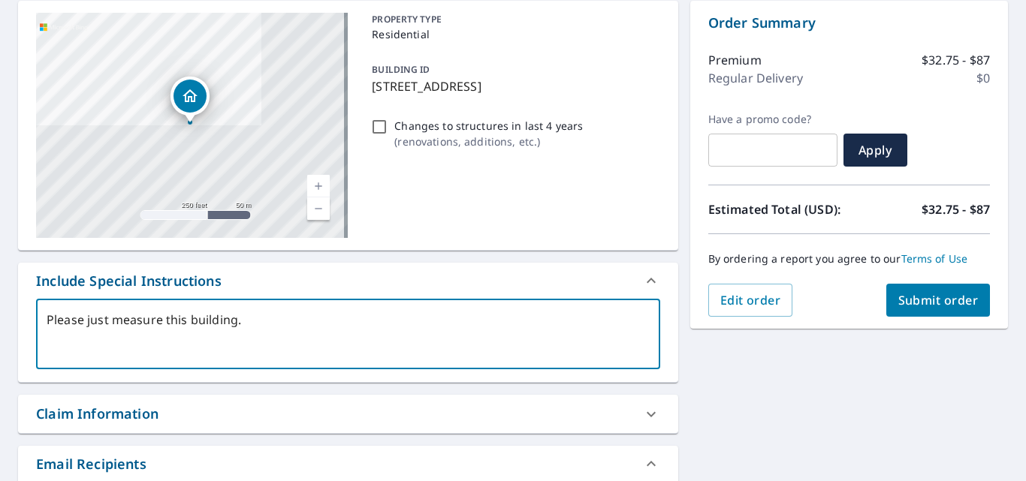
type textarea "Please just measure this building. R"
type textarea "x"
type textarea "Please just measure this building."
type textarea "x"
type textarea "Please just measure this building. T"
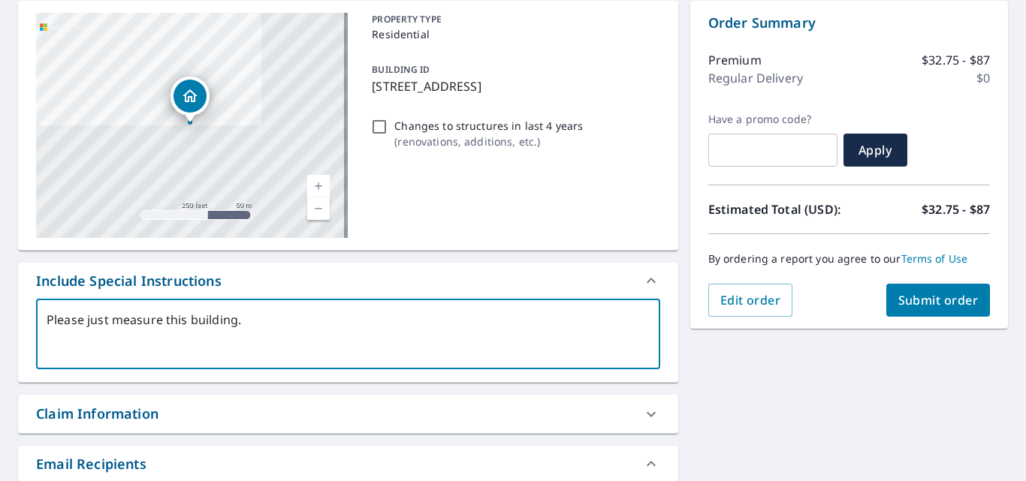
type textarea "x"
type textarea "Please just measure this building. Th"
type textarea "x"
type textarea "Please just measure this building. Tha"
type textarea "x"
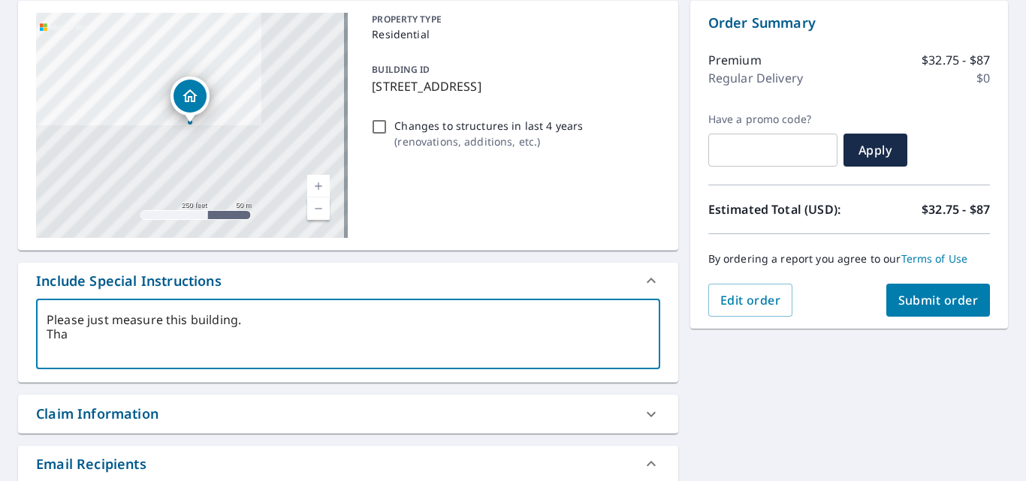
type textarea "Please just measure this building. Than"
type textarea "x"
type textarea "Please just measure this building. Thank"
type textarea "x"
type textarea "Please just measure this building. Thanks"
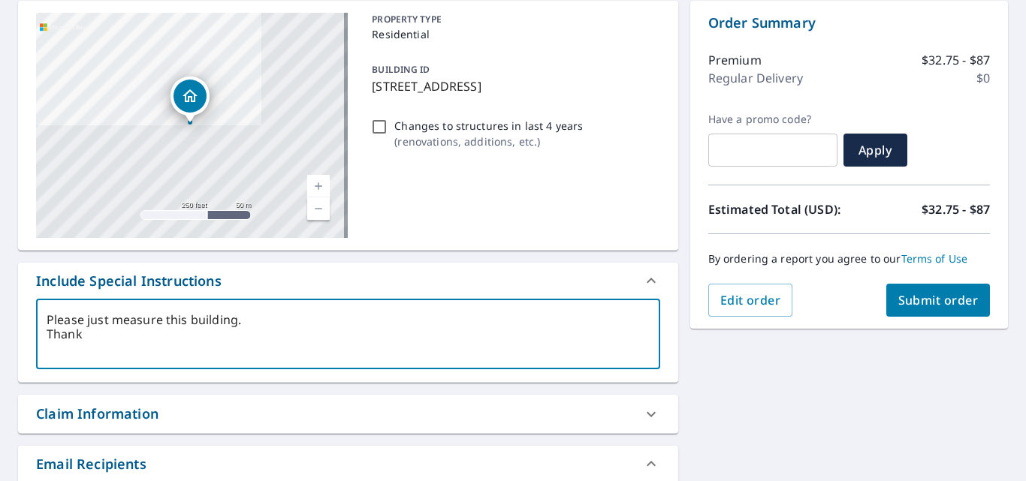
type textarea "x"
type textarea "Please just measure this building. Thanks,"
type textarea "x"
type textarea "Please just measure this building. Thanks,"
type textarea "x"
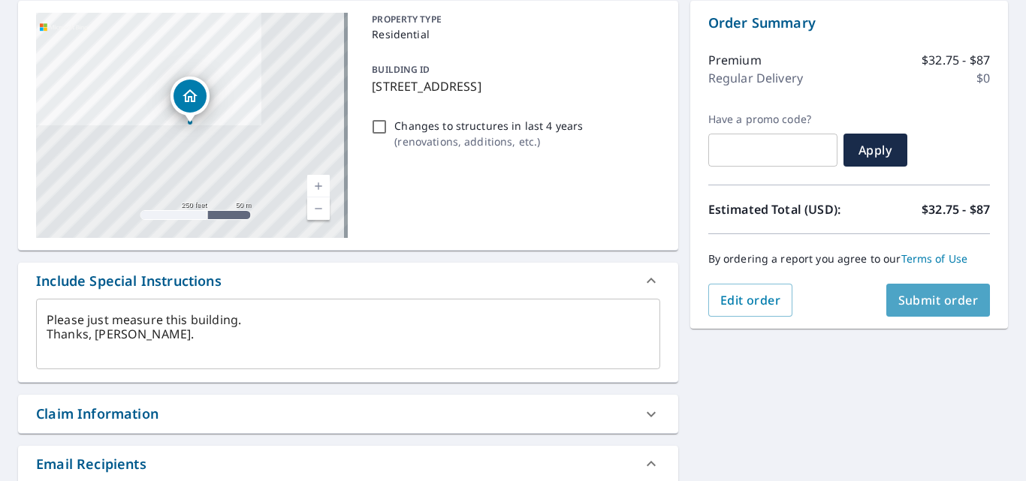
click at [902, 289] on button "Submit order" at bounding box center [938, 300] width 104 height 33
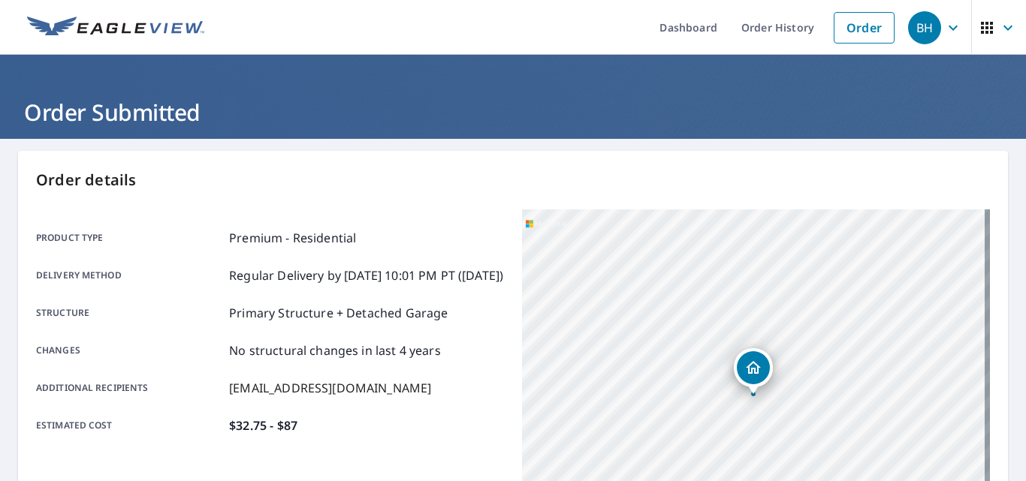
click at [944, 23] on icon "button" at bounding box center [953, 28] width 18 height 18
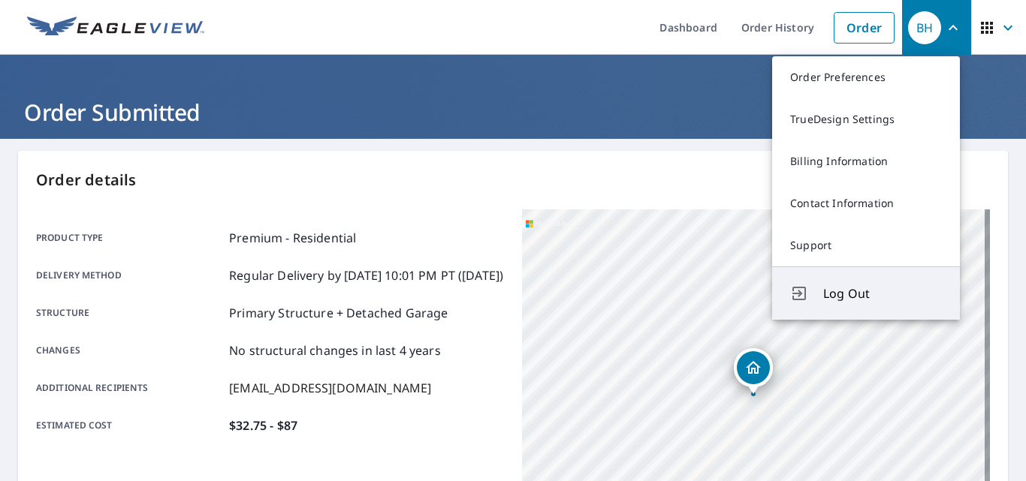
click at [840, 292] on span "Log Out" at bounding box center [882, 294] width 119 height 18
